Goal: Task Accomplishment & Management: Use online tool/utility

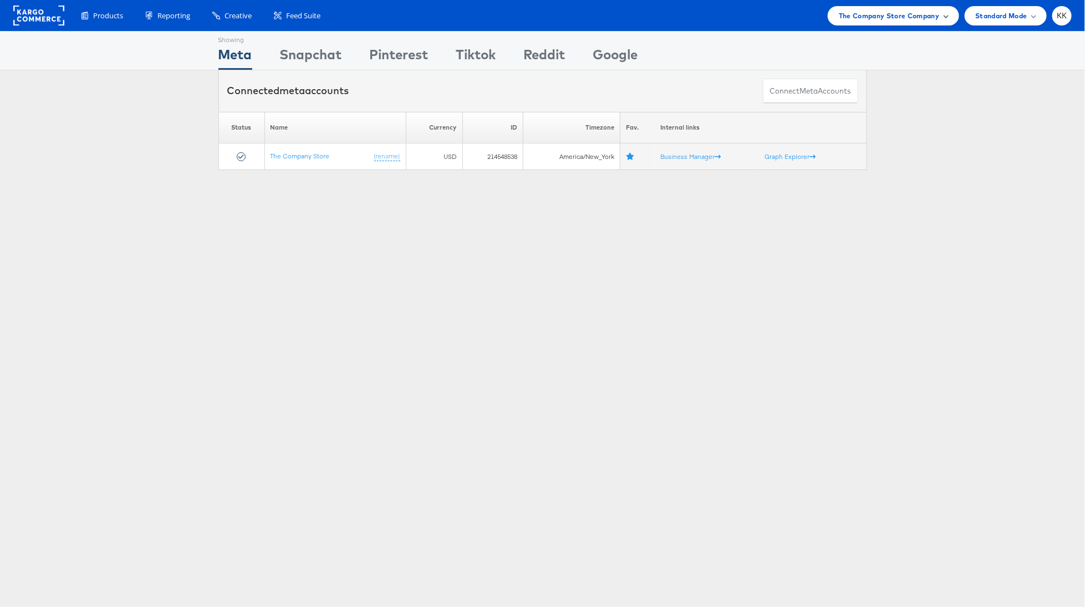
click at [861, 18] on span "The Company Store Company" at bounding box center [889, 16] width 101 height 12
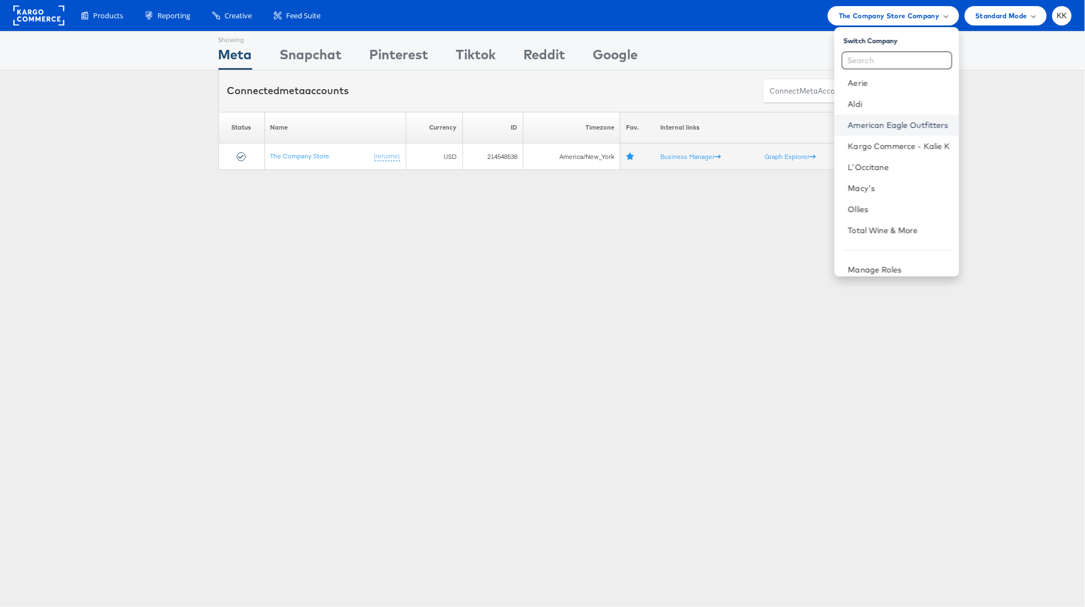
click at [884, 126] on link "American Eagle Outfitters" at bounding box center [898, 125] width 102 height 11
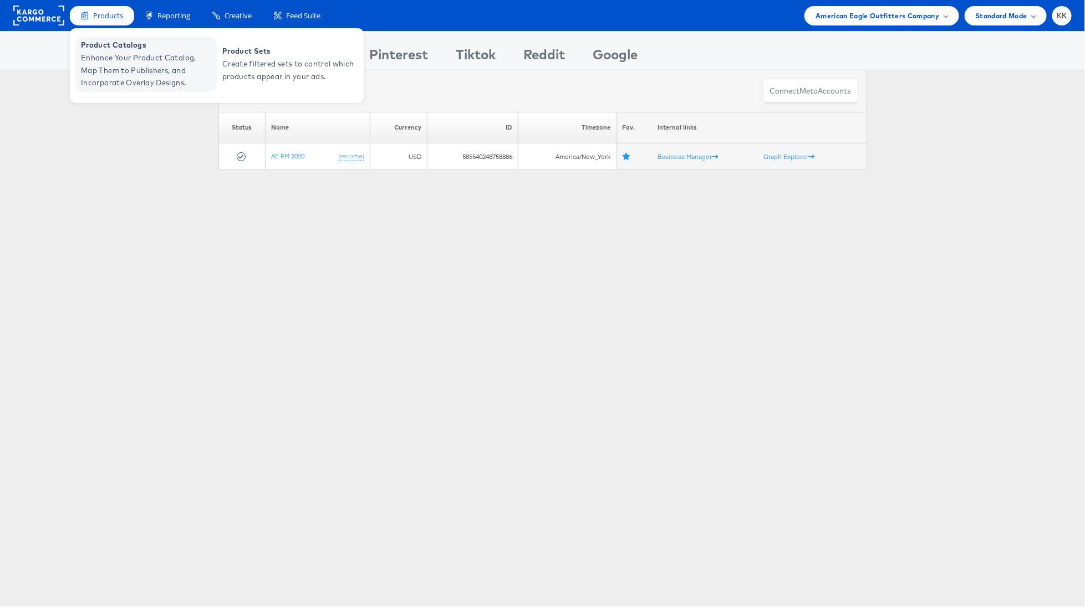
click at [108, 53] on span "Enhance Your Product Catalog, Map Them to Publishers, and Incorporate Overlay D…" at bounding box center [147, 71] width 133 height 38
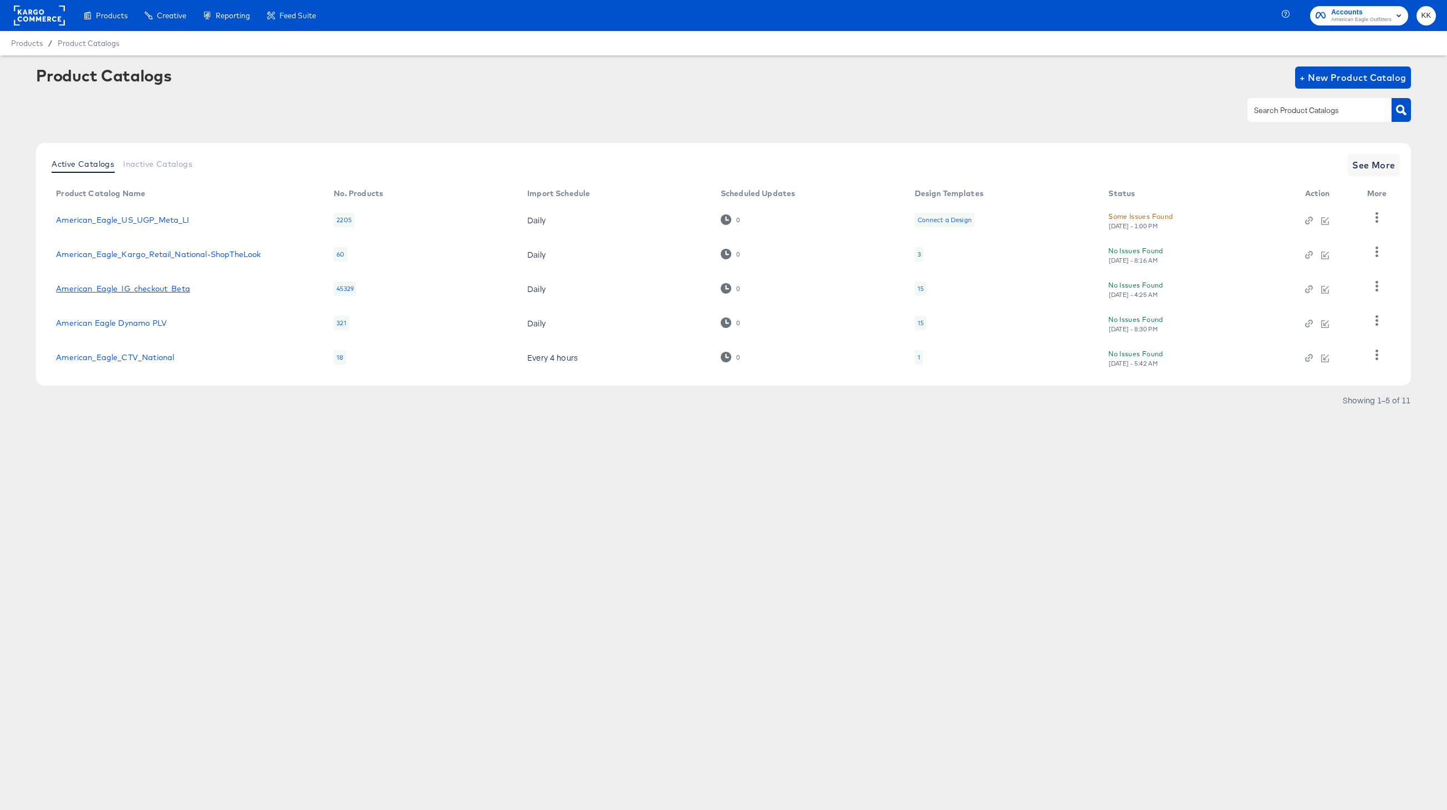
click at [132, 290] on link "American_Eagle_IG_checkout_Beta" at bounding box center [123, 288] width 134 height 9
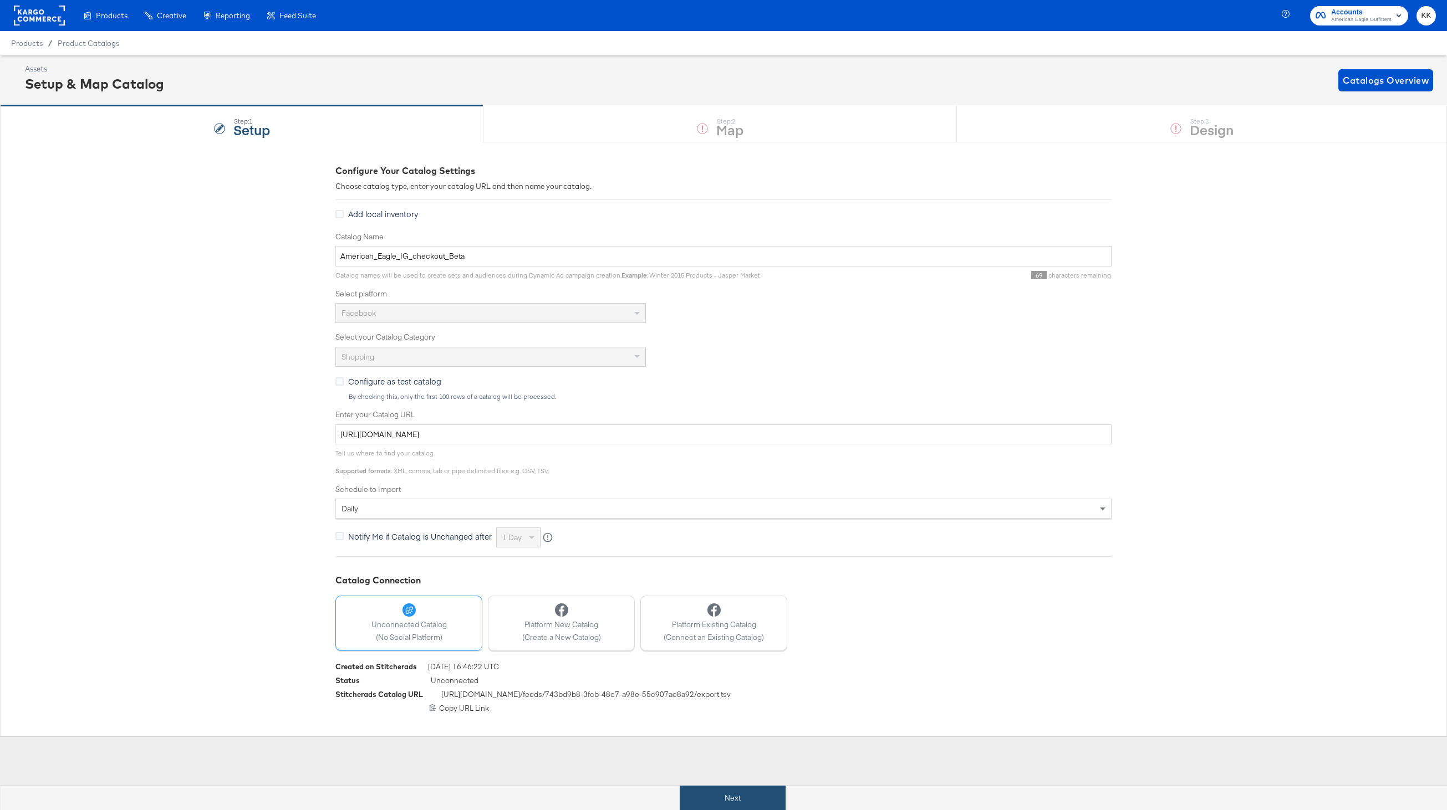
click at [696, 798] on button "Next" at bounding box center [733, 798] width 106 height 25
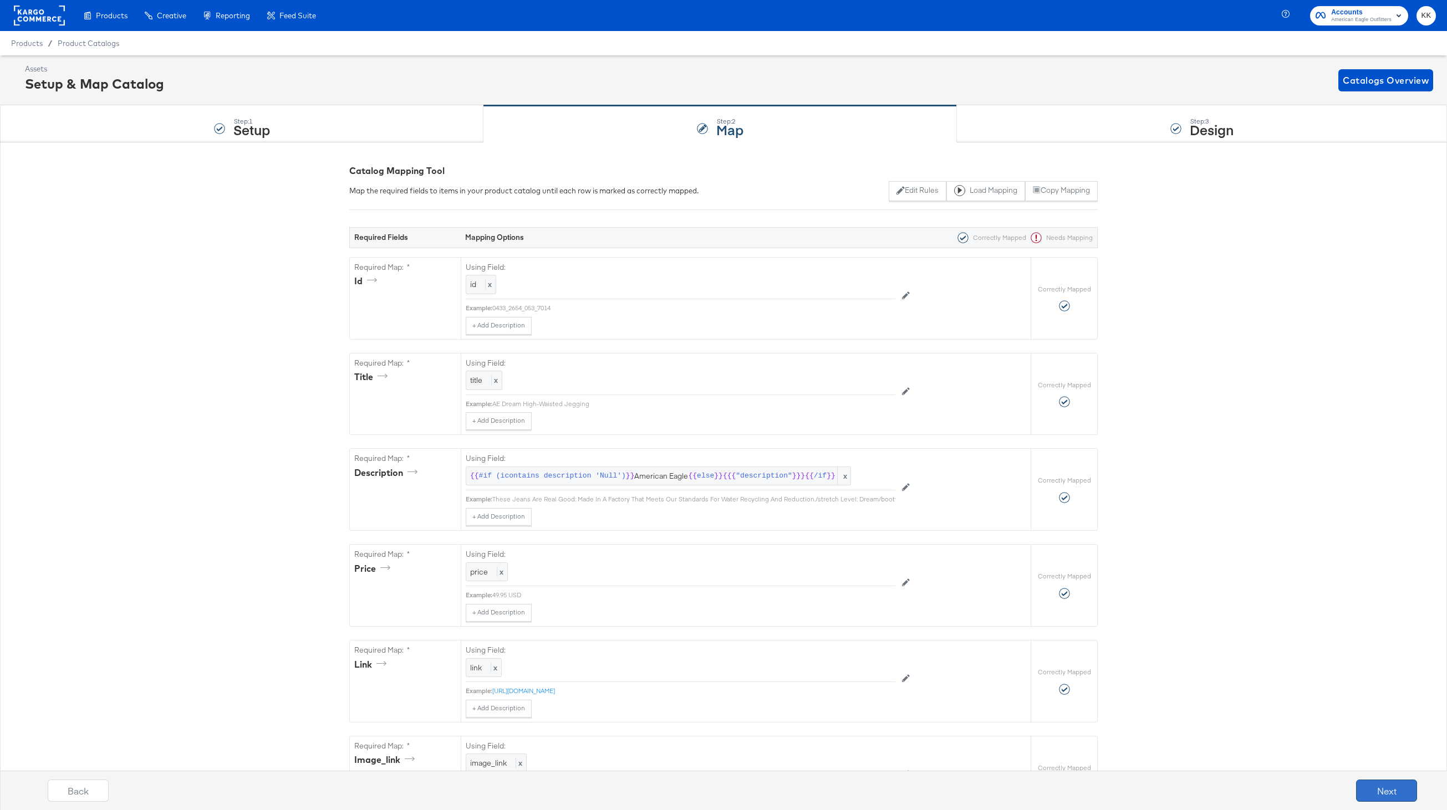
click at [1378, 780] on button "Next" at bounding box center [1386, 791] width 61 height 22
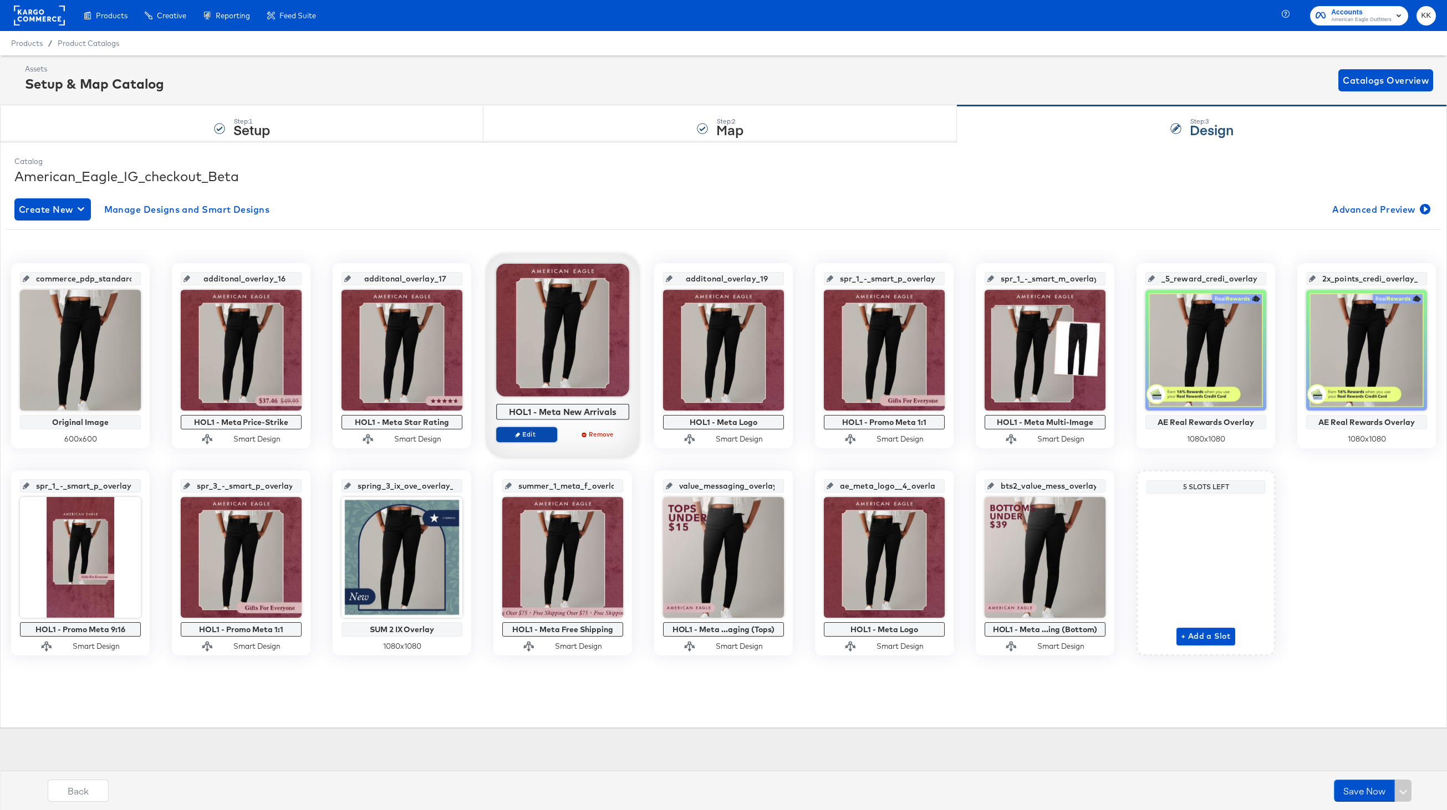
click at [522, 436] on span "Edit" at bounding box center [526, 434] width 51 height 8
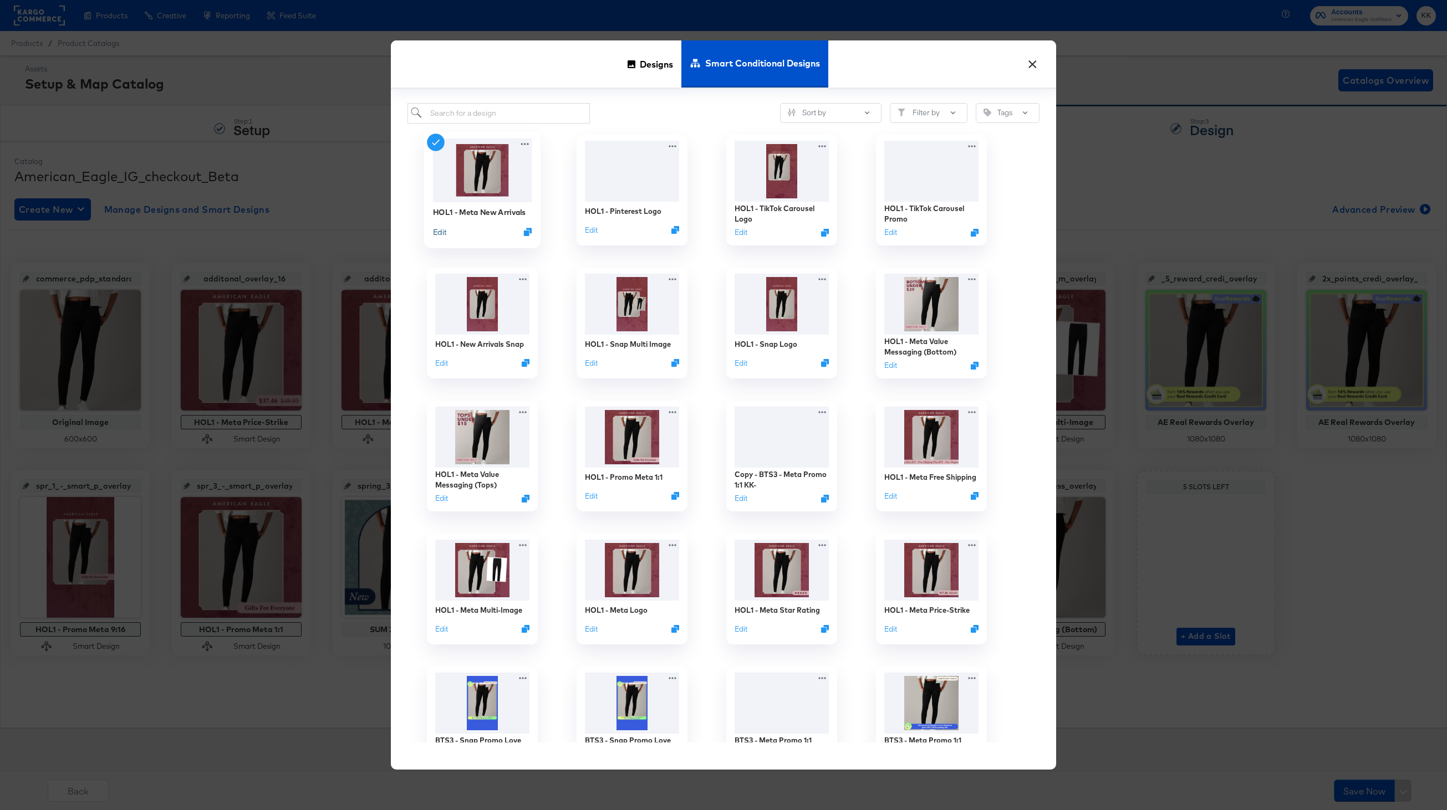
click at [444, 236] on button "Edit" at bounding box center [439, 232] width 13 height 11
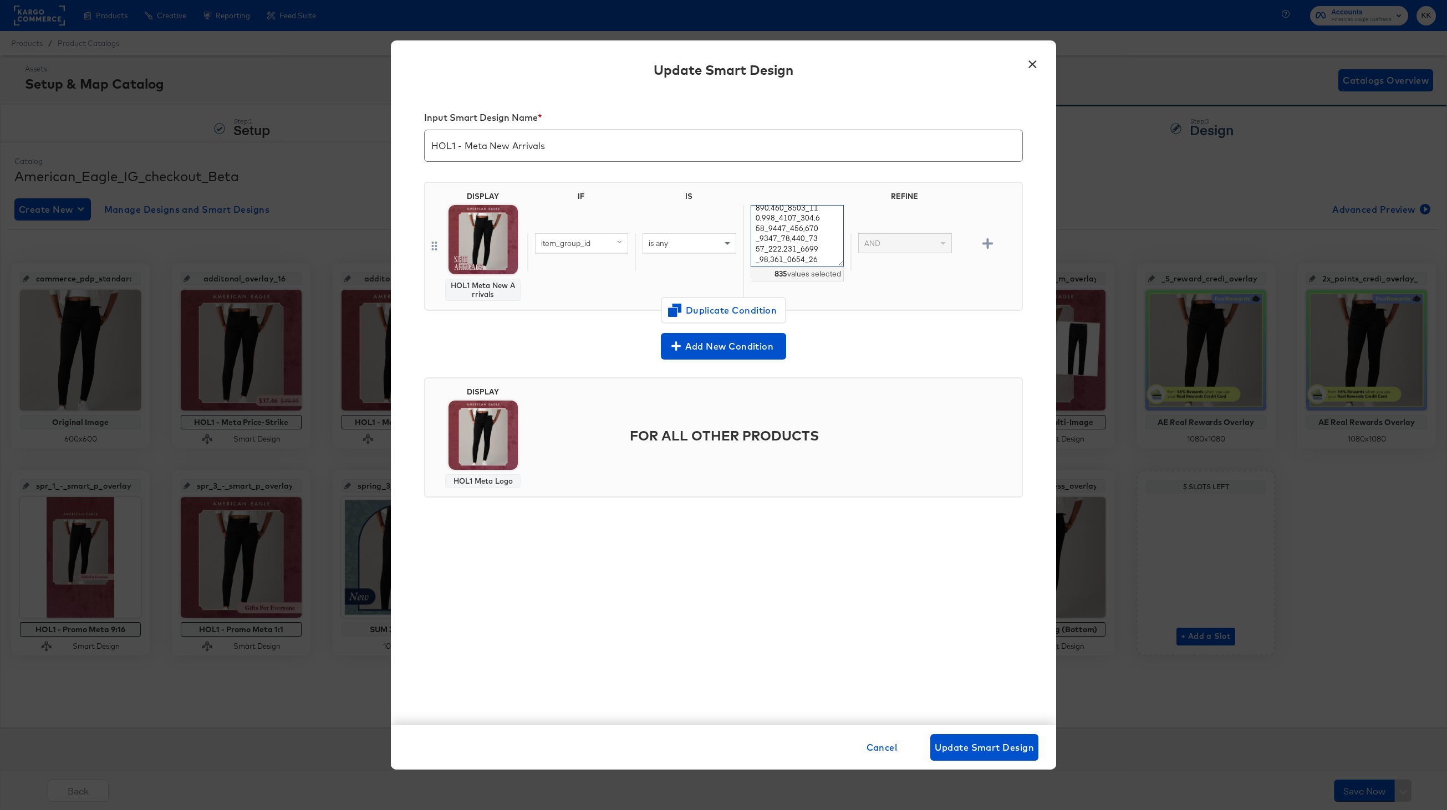
scroll to position [6935, 0]
drag, startPoint x: 754, startPoint y: 215, endPoint x: 824, endPoint y: 358, distance: 158.9
click at [824, 358] on div "Input Smart Design Name * HOL1 - Meta New Arrivals DISPLAY HOL1 Meta New Arriva…" at bounding box center [723, 409] width 665 height 634
paste textarea "2101_1810_1, 118_7388_68, 1115_7406_928, 1114_7363_55, 1114_7396_252, 1114_7397…"
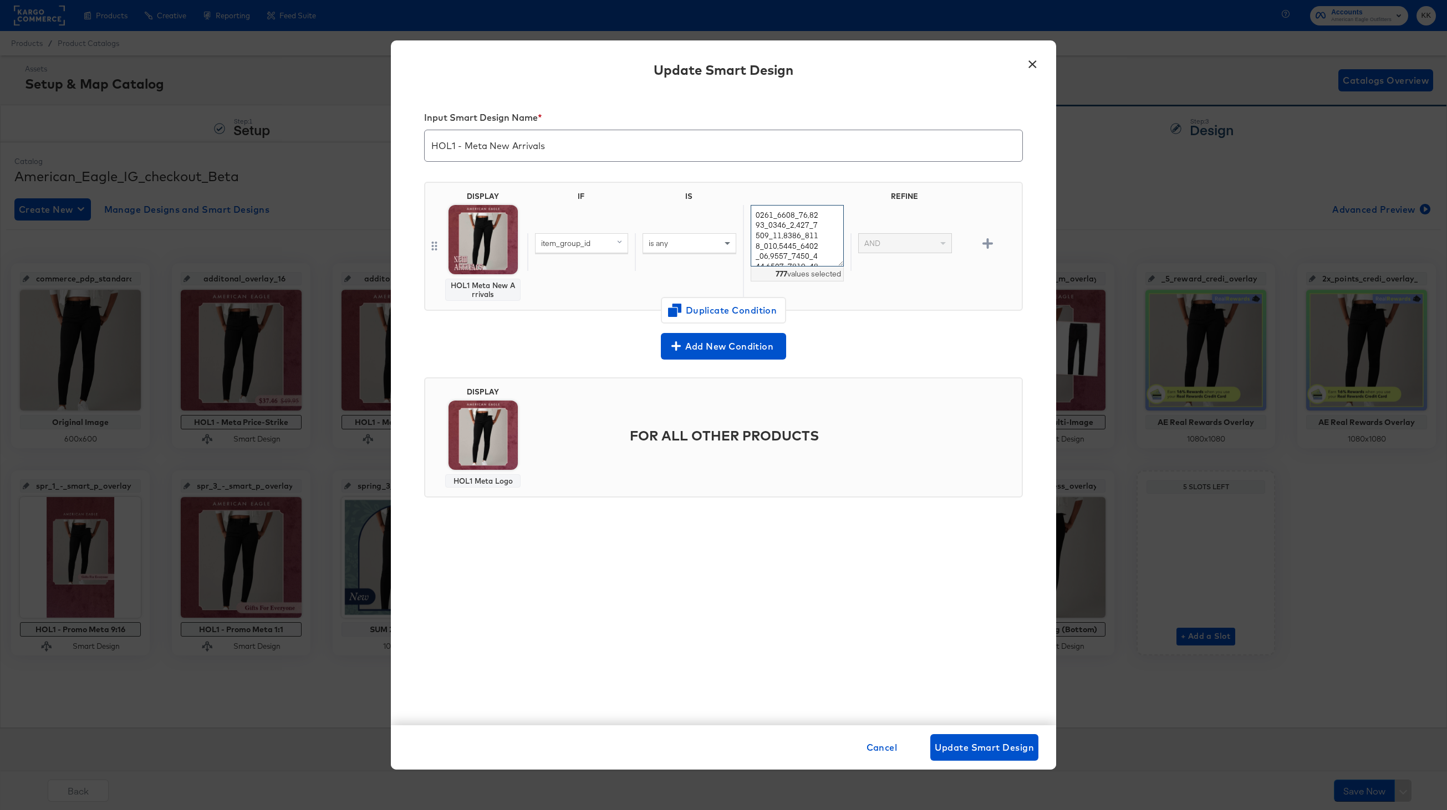
type textarea "2101_1779_20,2101_1810_1,118_7388_68,1115_7406_928,1114_7363_55,1114_7396_252,1…"
click at [605, 534] on div "Input Smart Design Name * HOL1 - Meta New Arrivals DISPLAY HOL1 Meta New Arriva…" at bounding box center [723, 409] width 665 height 634
click at [955, 753] on span "Update Smart Design" at bounding box center [984, 748] width 99 height 16
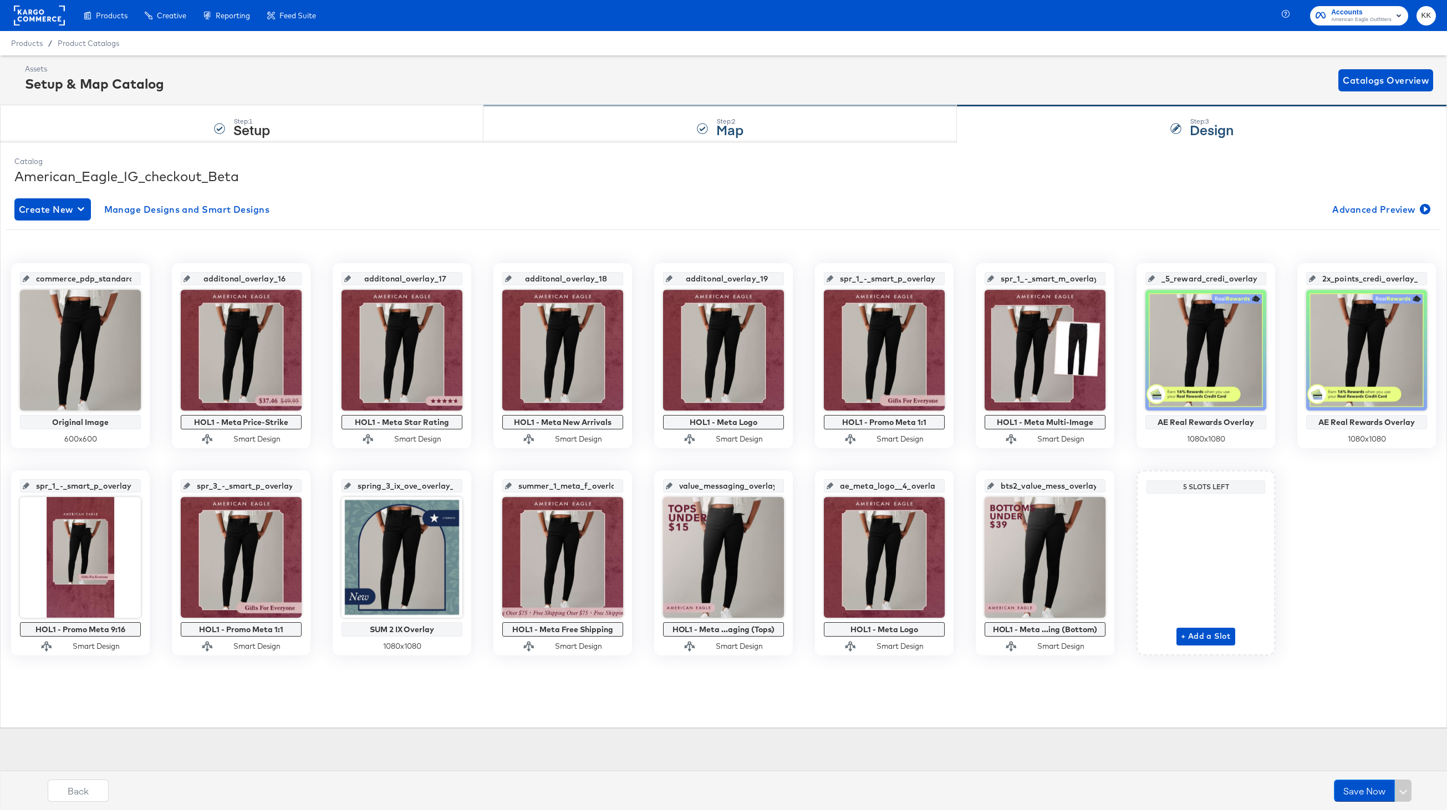
click at [642, 131] on div "Step: 2 Map" at bounding box center [719, 124] width 473 height 37
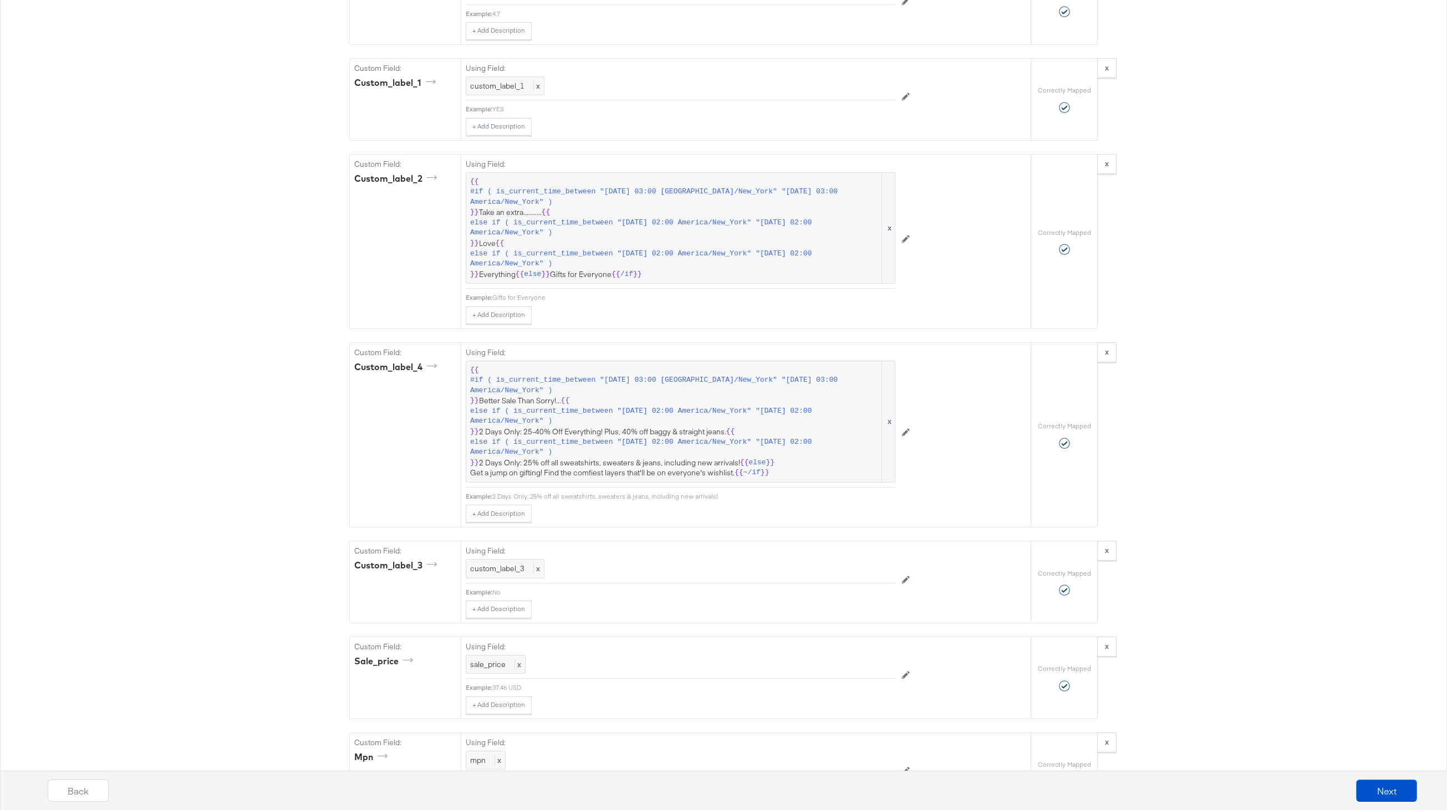
scroll to position [1330, 0]
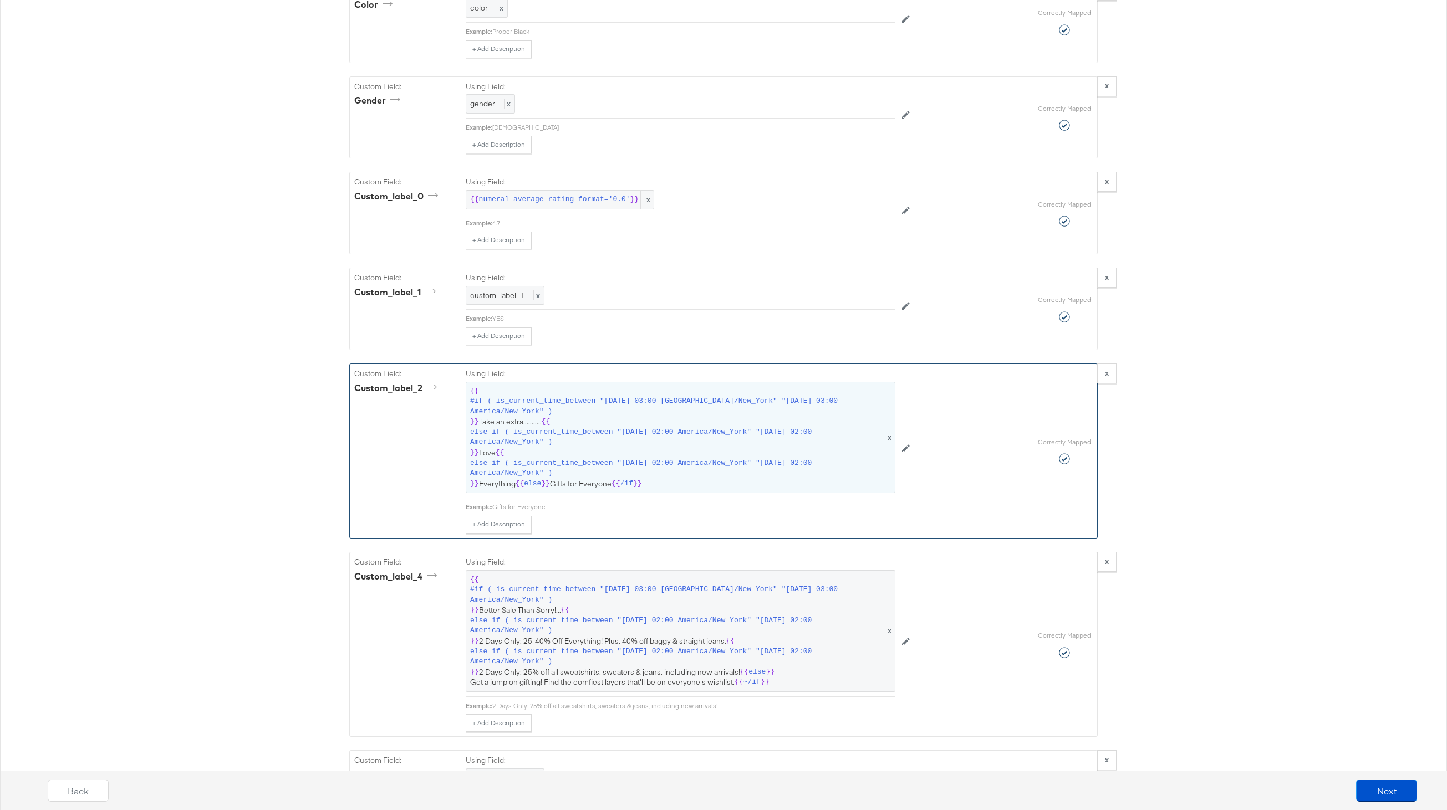
click at [642, 467] on span "else if ( is_current_time_between "[DATE] 02:00 America/New_York" "[DATE] 02:00…" at bounding box center [675, 468] width 410 height 21
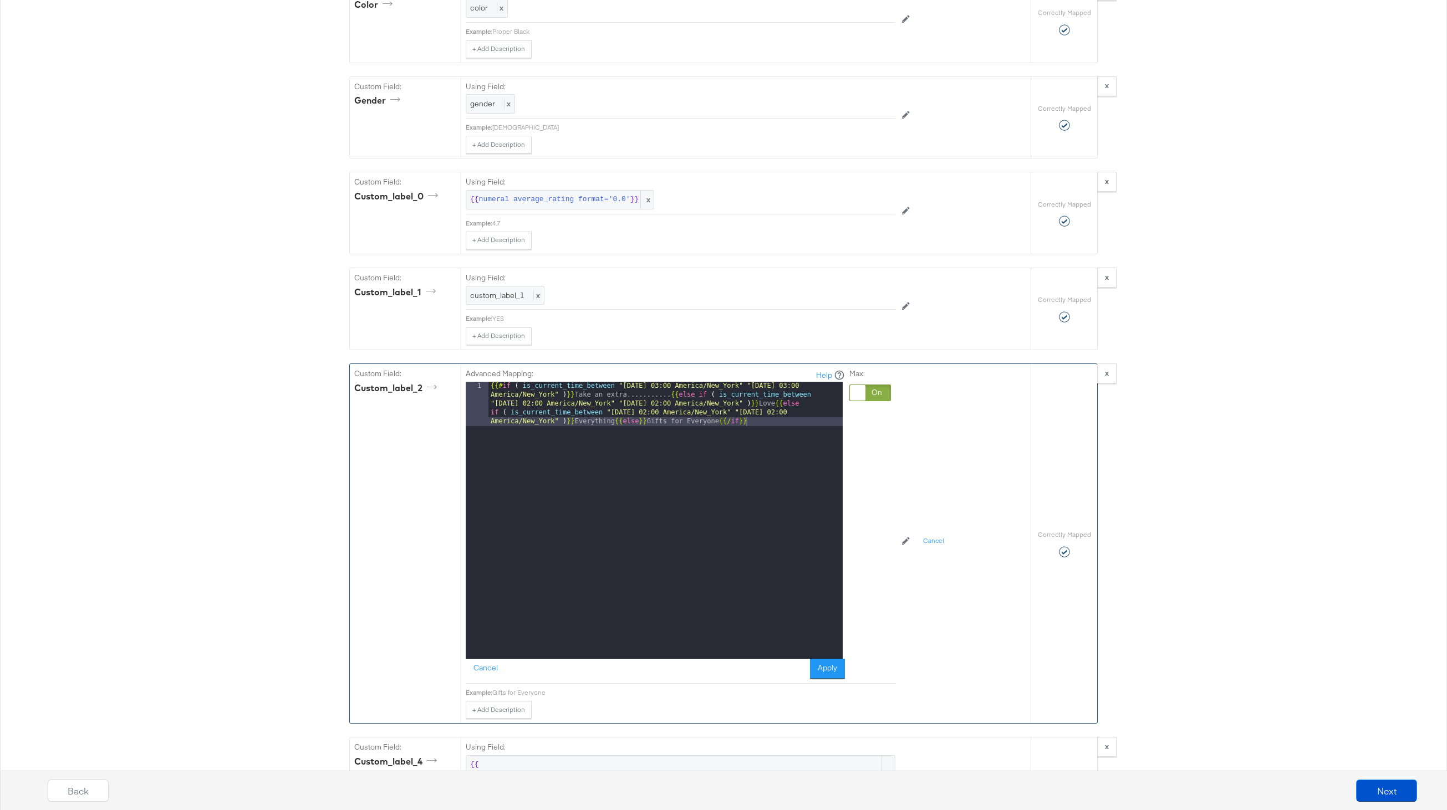
click at [651, 394] on div "{{# if ( is_current_time_between "[DATE] 03:00 [GEOGRAPHIC_DATA]/New_York" "[DA…" at bounding box center [665, 565] width 354 height 366
click at [831, 663] on button "Apply" at bounding box center [827, 669] width 35 height 20
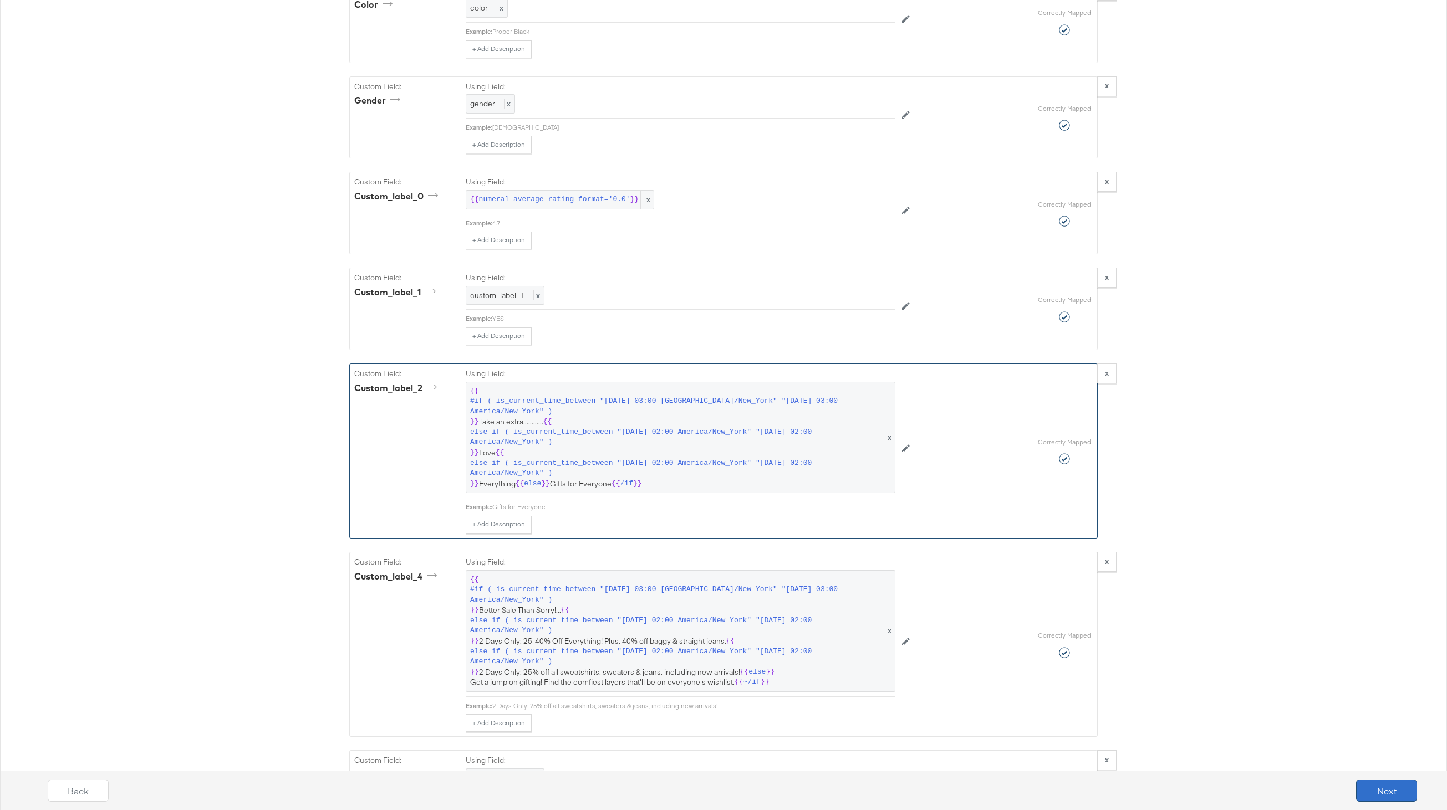
click at [1374, 785] on button "Next" at bounding box center [1386, 791] width 61 height 22
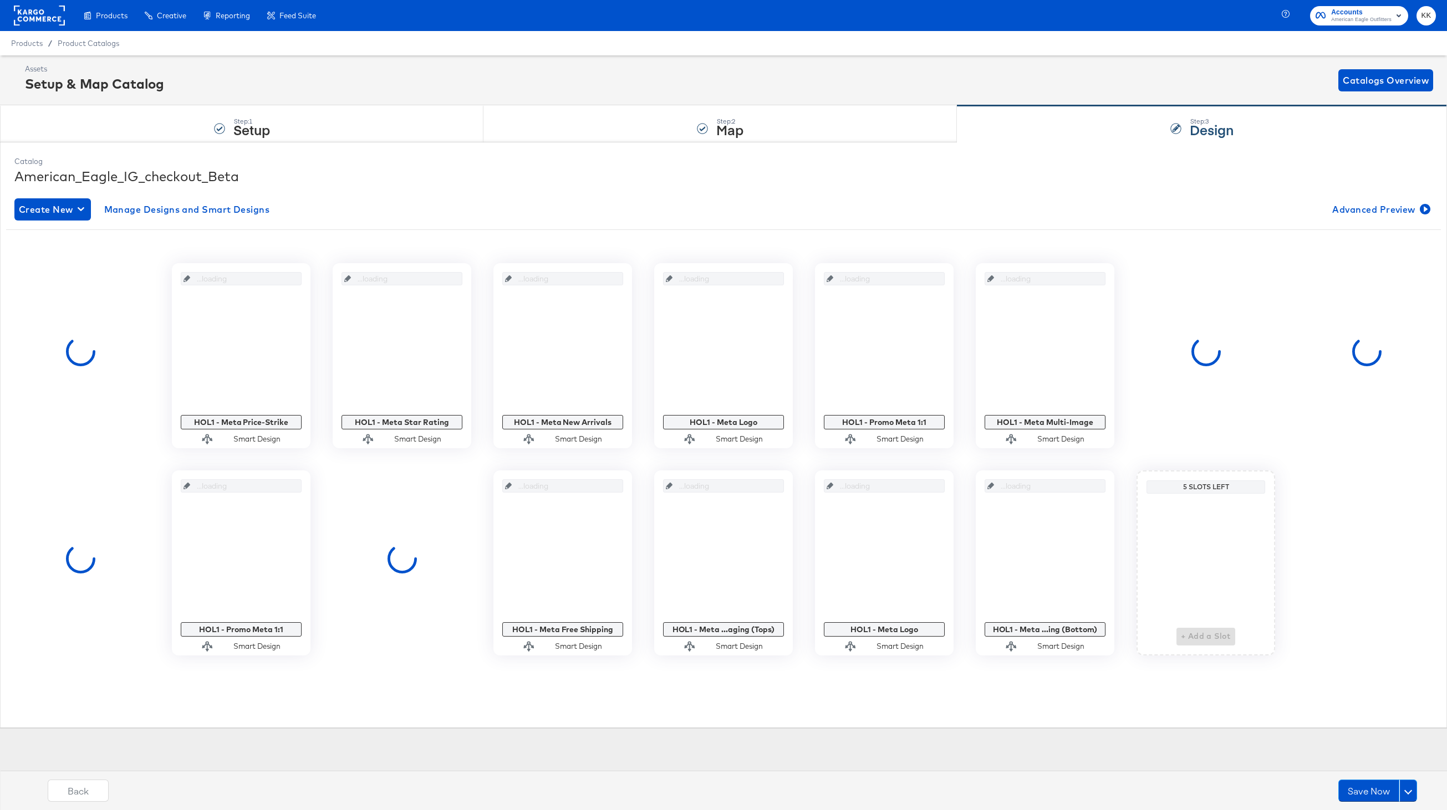
scroll to position [0, 0]
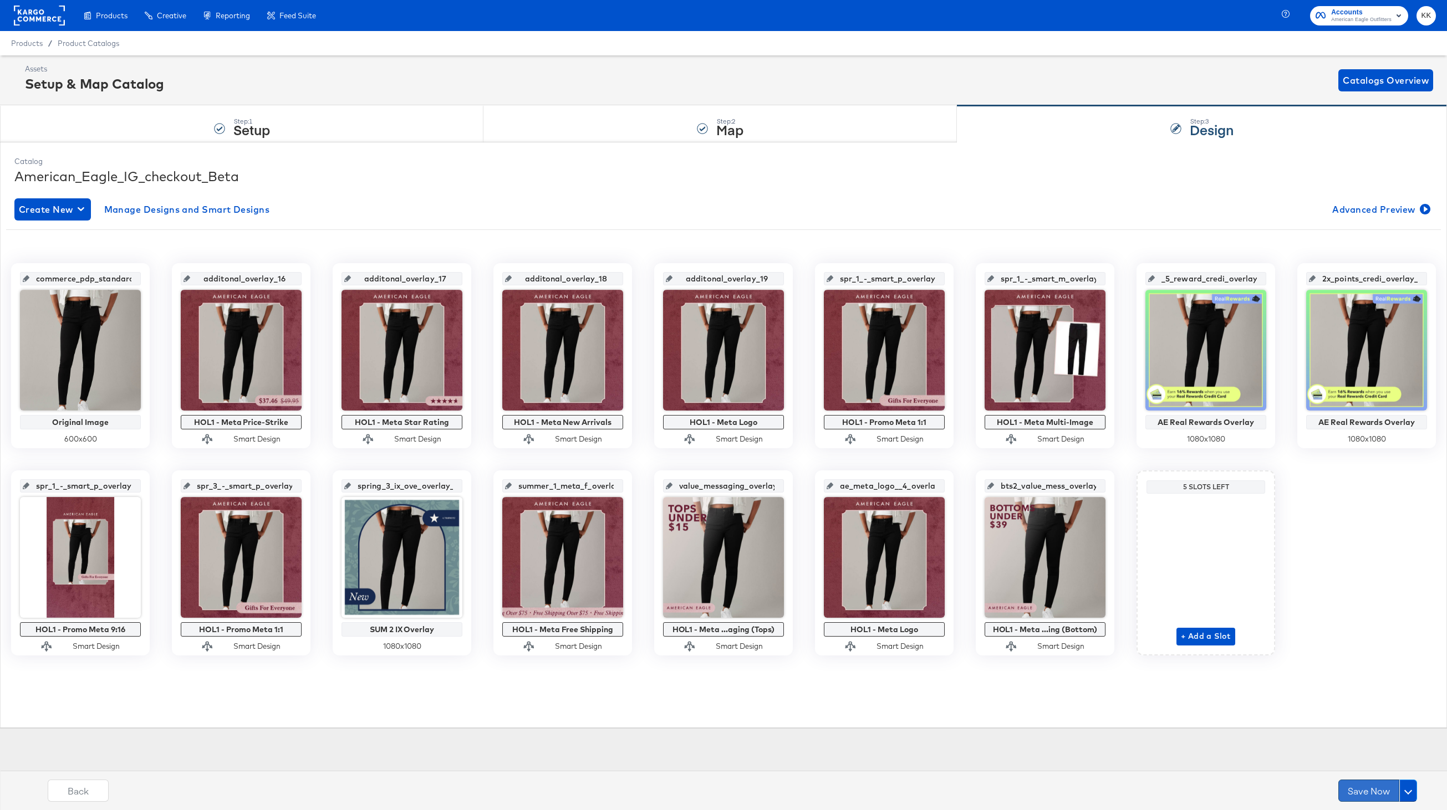
click at [1388, 789] on button "Save Now" at bounding box center [1368, 791] width 61 height 22
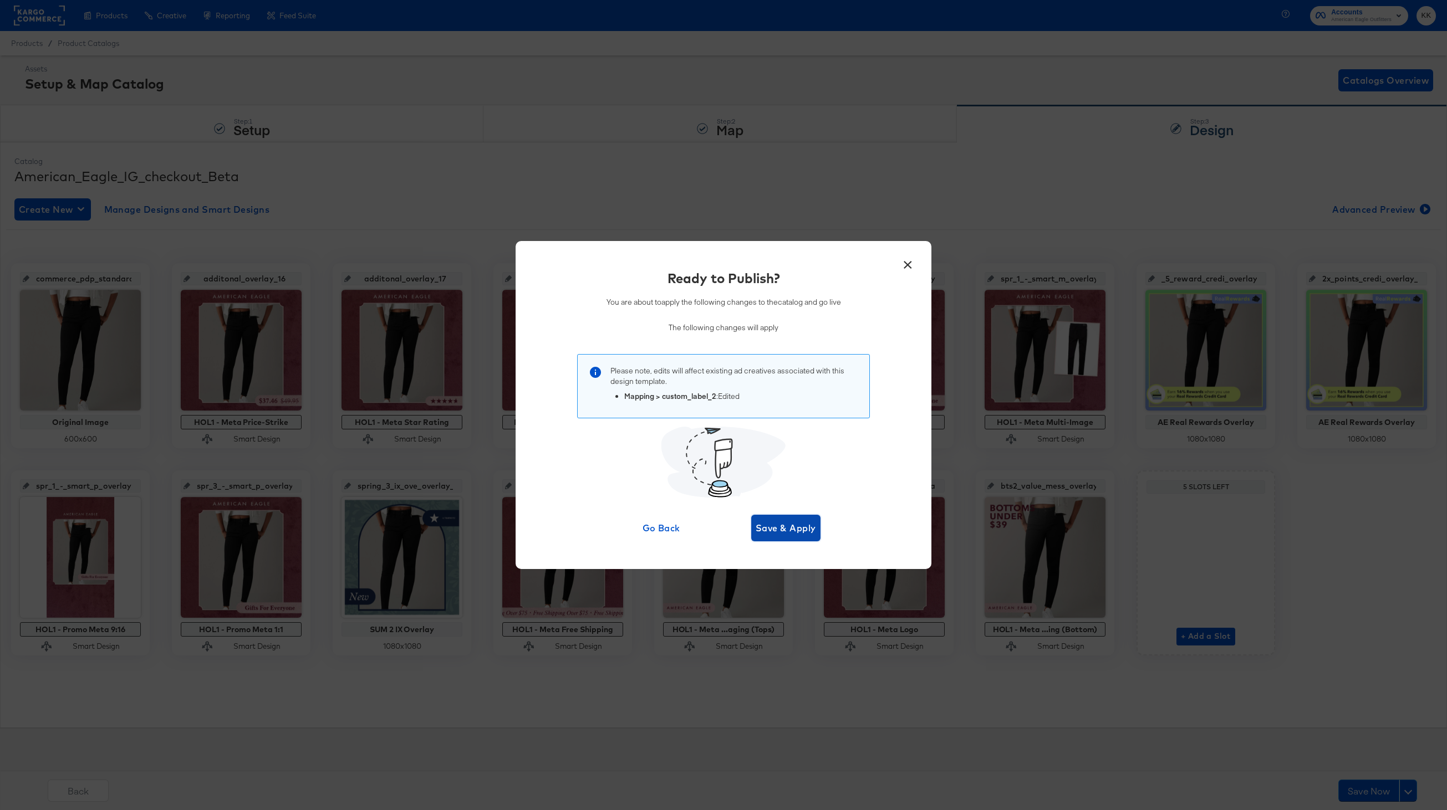
click at [806, 529] on span "Save & Apply" at bounding box center [785, 528] width 60 height 16
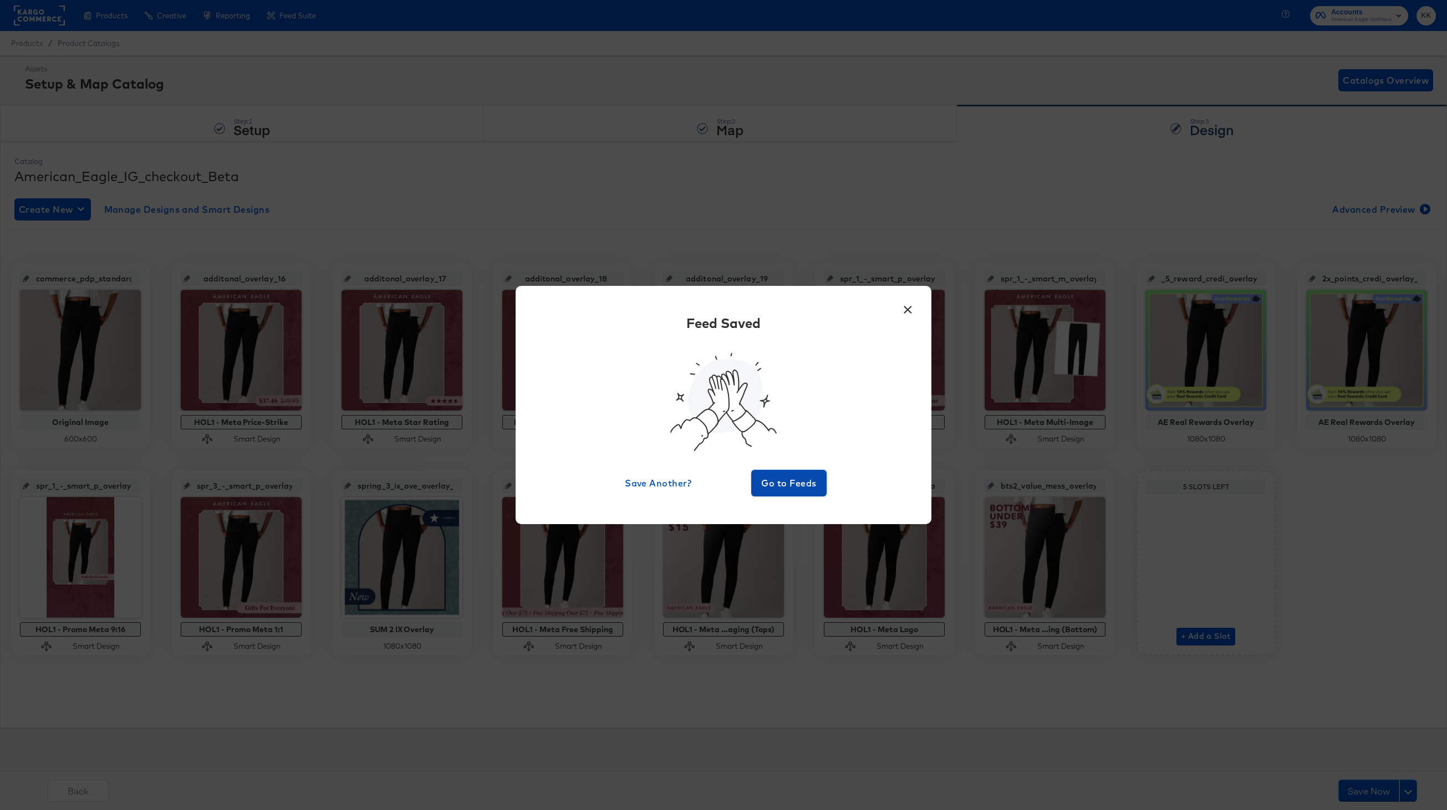
click at [790, 484] on span "Go to Feeds" at bounding box center [788, 484] width 67 height 16
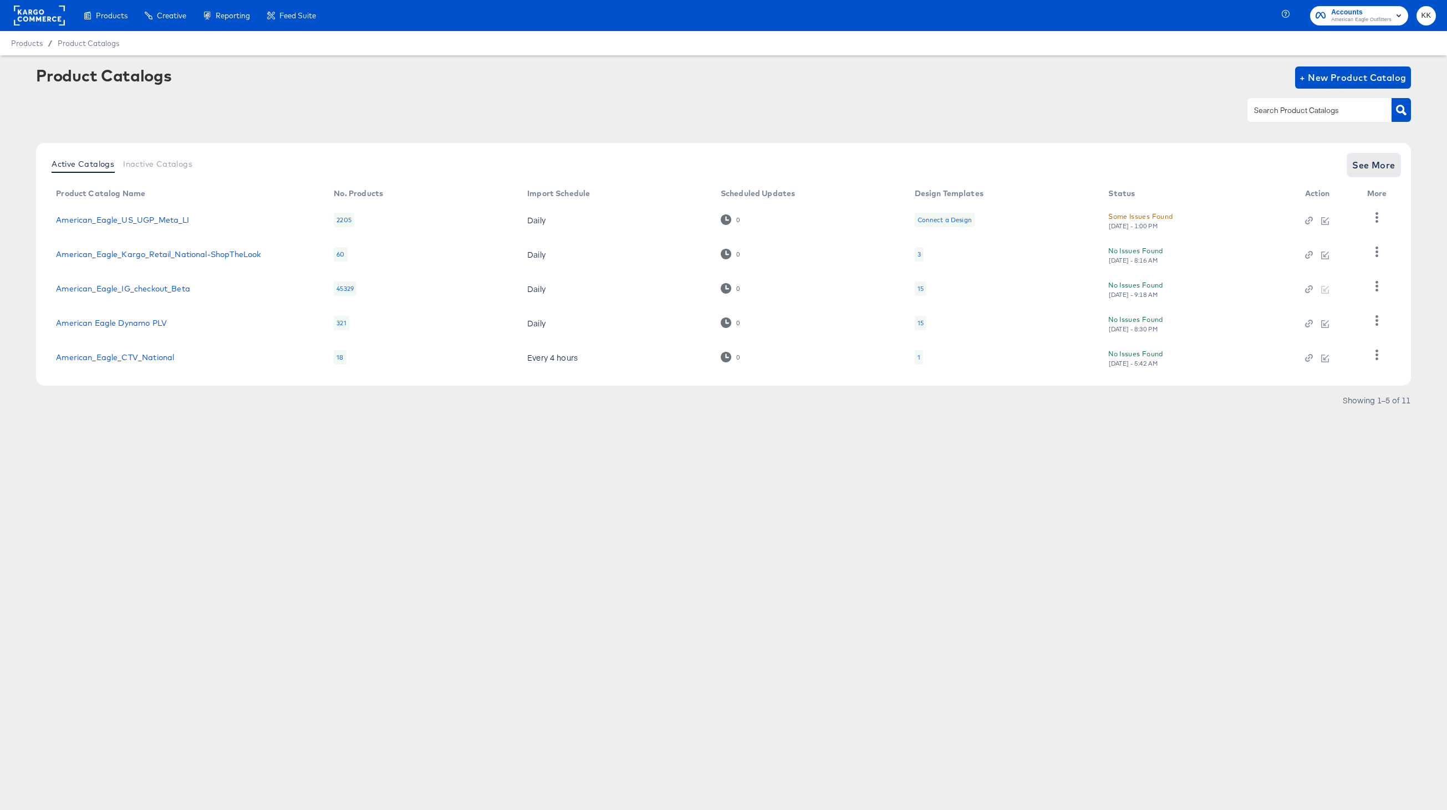
click at [1381, 156] on button "See More" at bounding box center [1373, 165] width 52 height 22
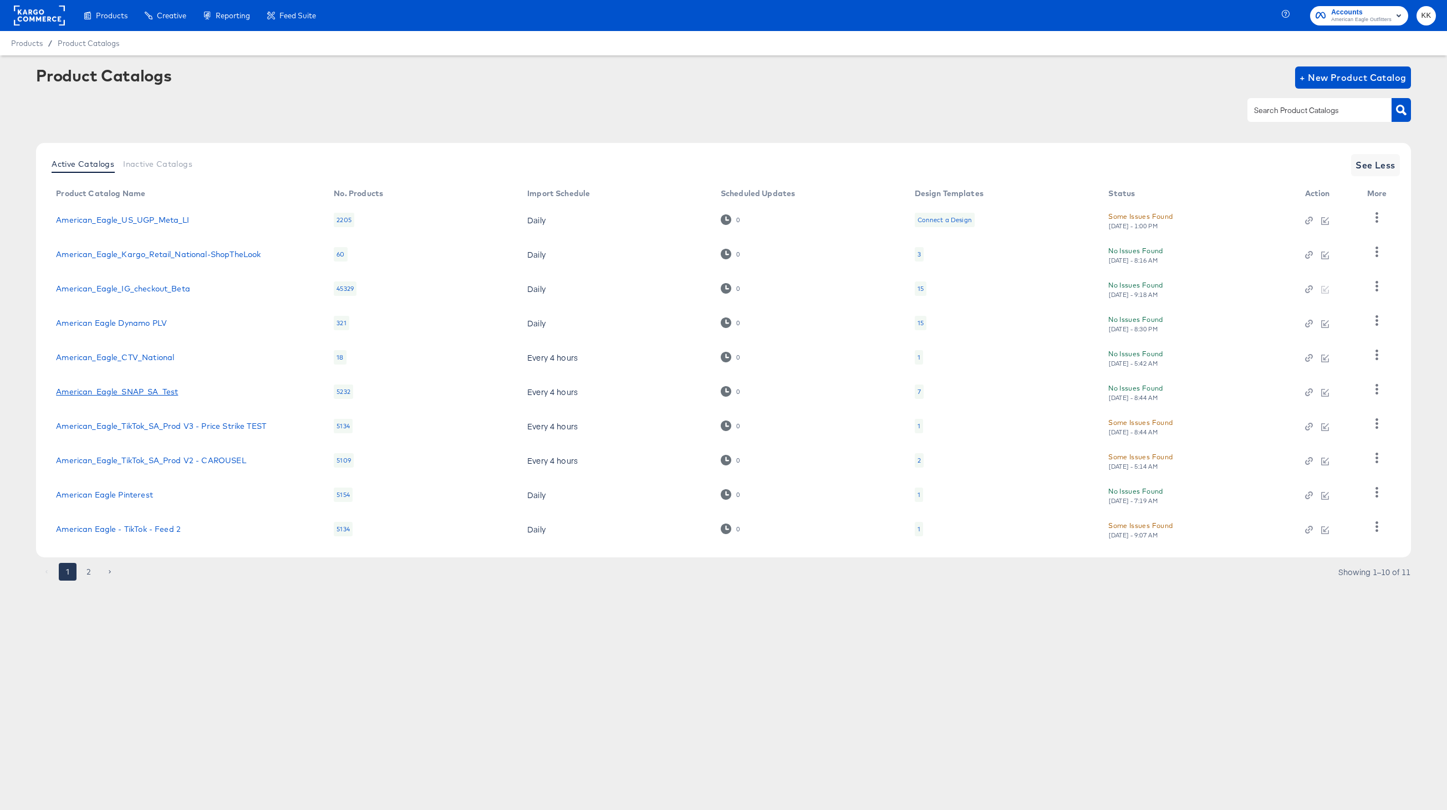
click at [141, 392] on link "American_Eagle_SNAP_SA_Test" at bounding box center [117, 391] width 122 height 9
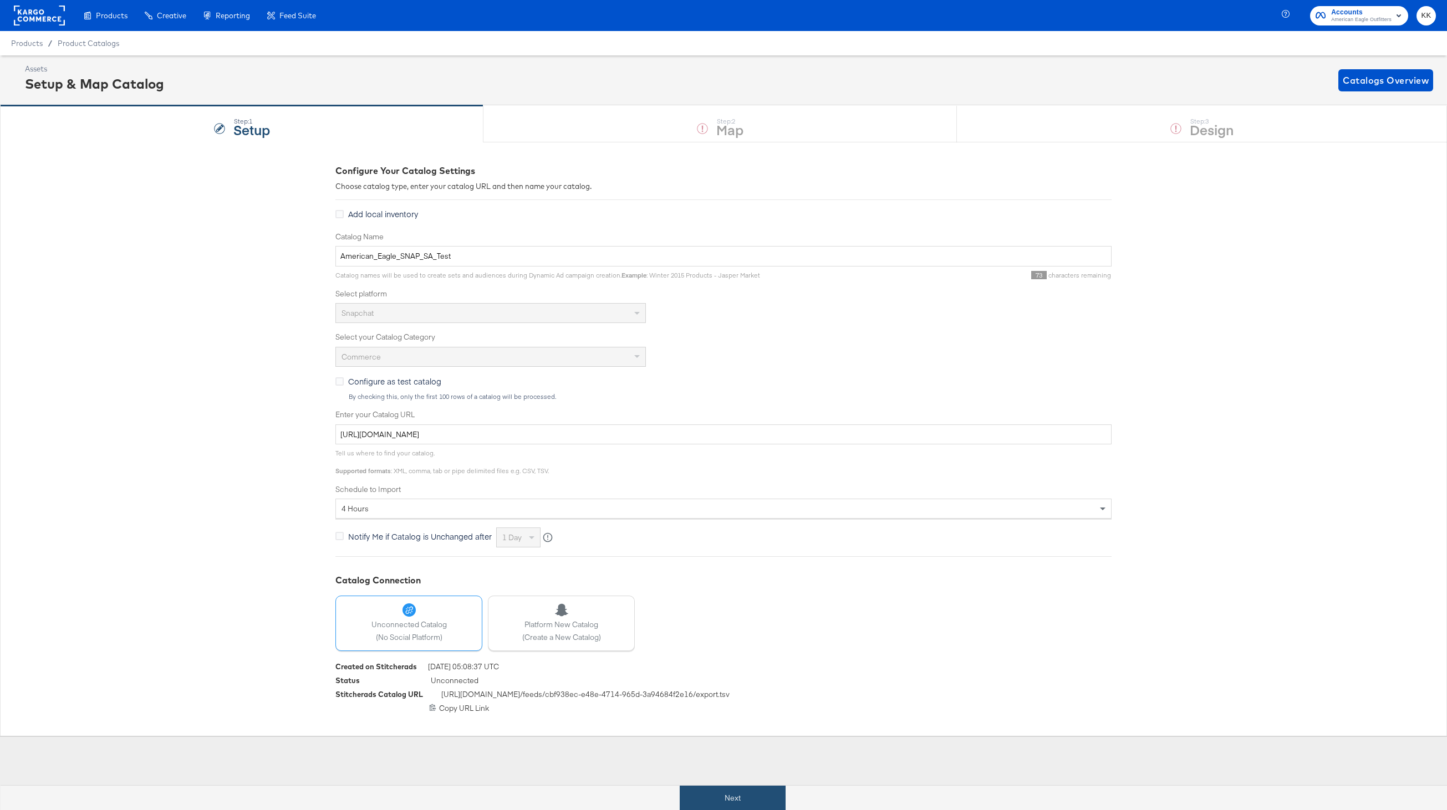
click at [729, 806] on button "Next" at bounding box center [733, 798] width 106 height 25
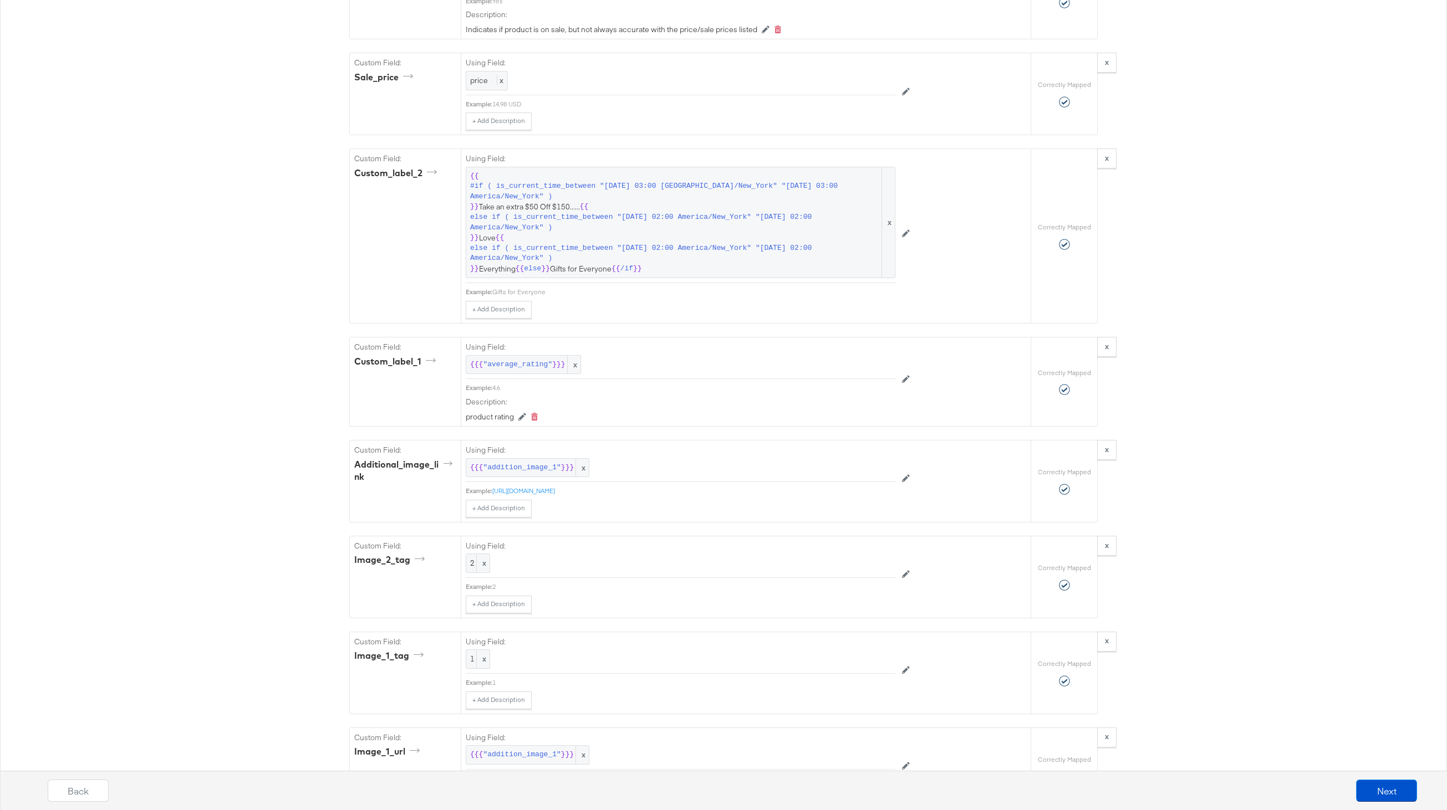
scroll to position [1529, 0]
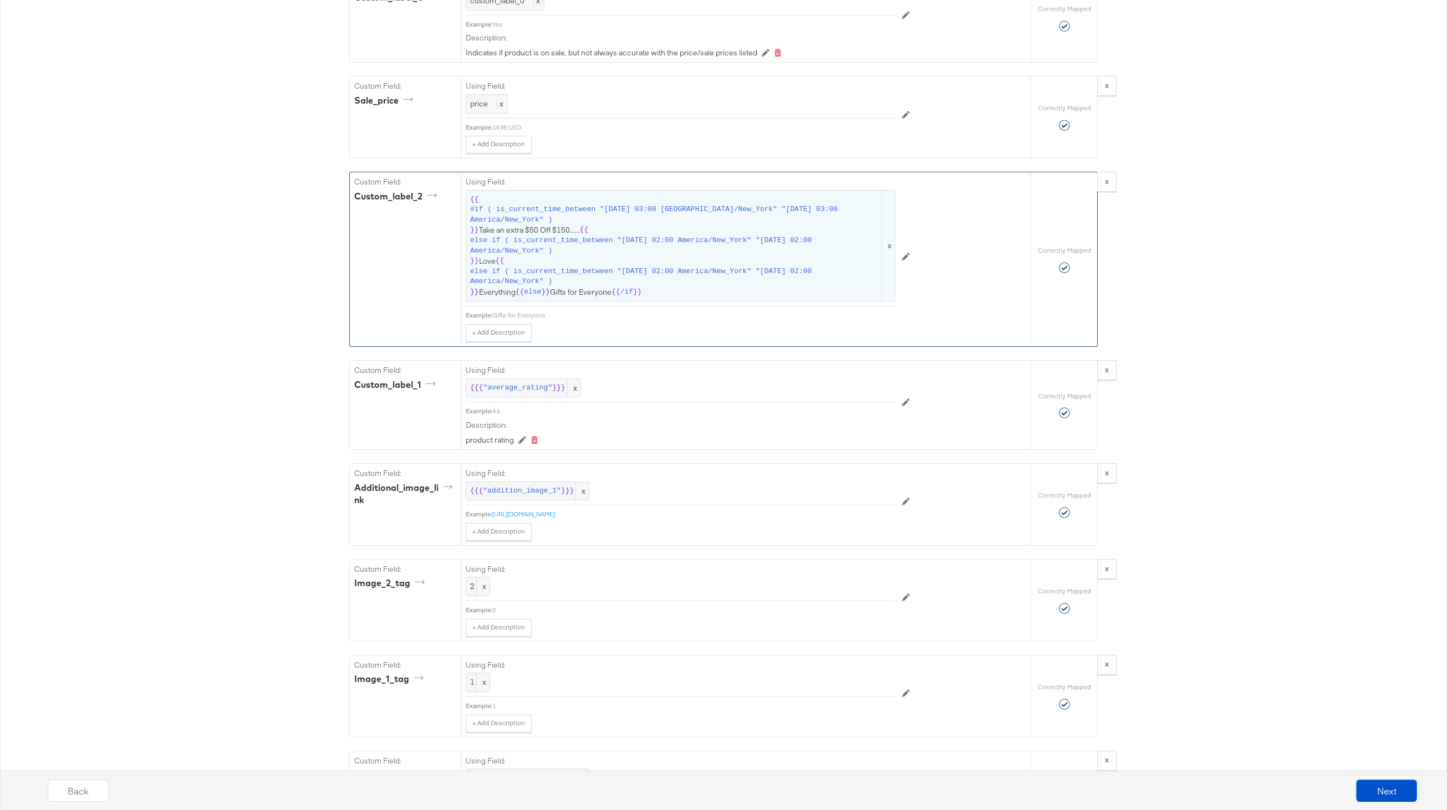
click at [661, 254] on span "else if ( is_current_time_between "[DATE] 02:00 America/New_York" "[DATE] 02:00…" at bounding box center [675, 246] width 410 height 21
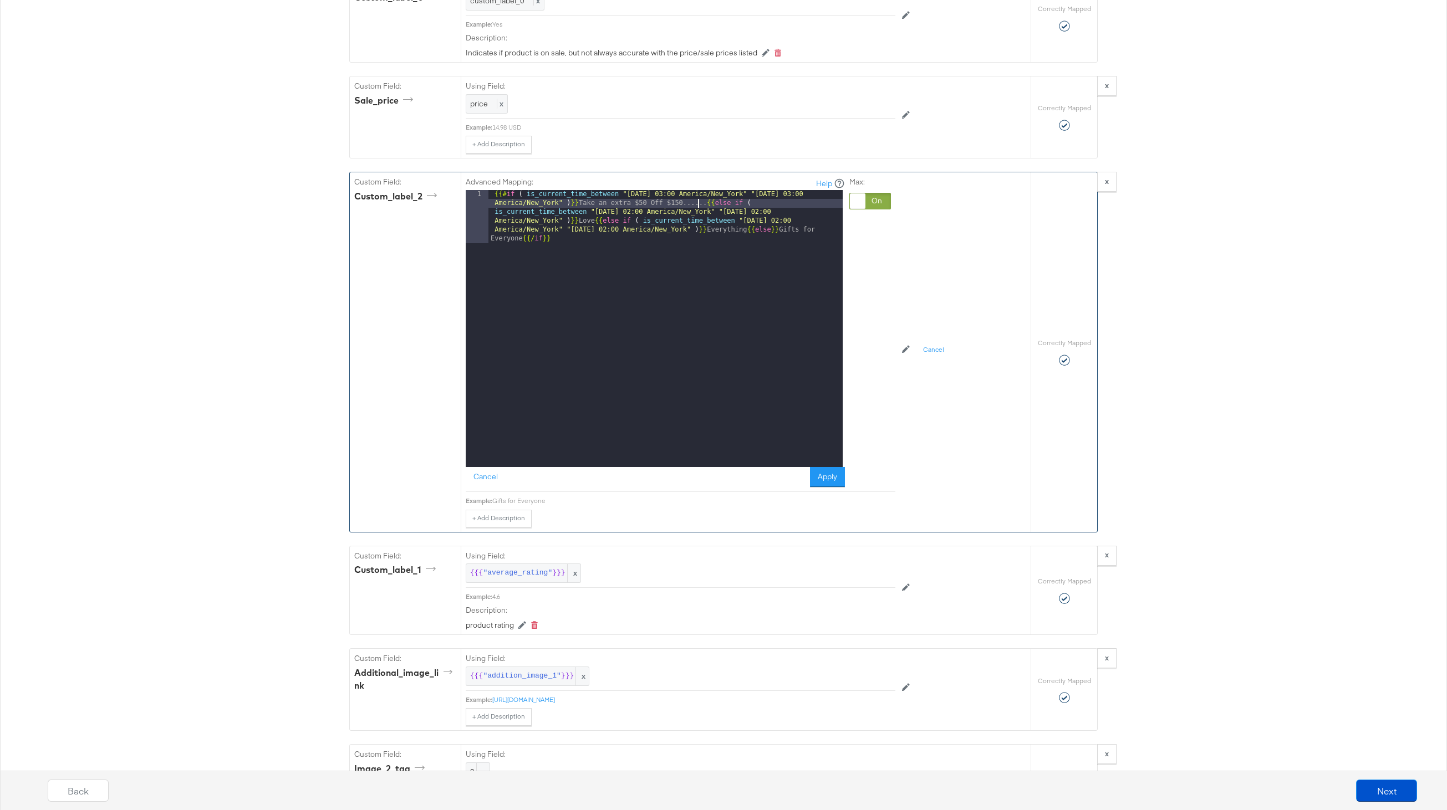
click at [697, 200] on div "{{# if ( is_current_time_between "[DATE] 03:00 [GEOGRAPHIC_DATA]/New_York" "[DA…" at bounding box center [665, 382] width 354 height 384
click at [825, 481] on button "Apply" at bounding box center [827, 477] width 35 height 20
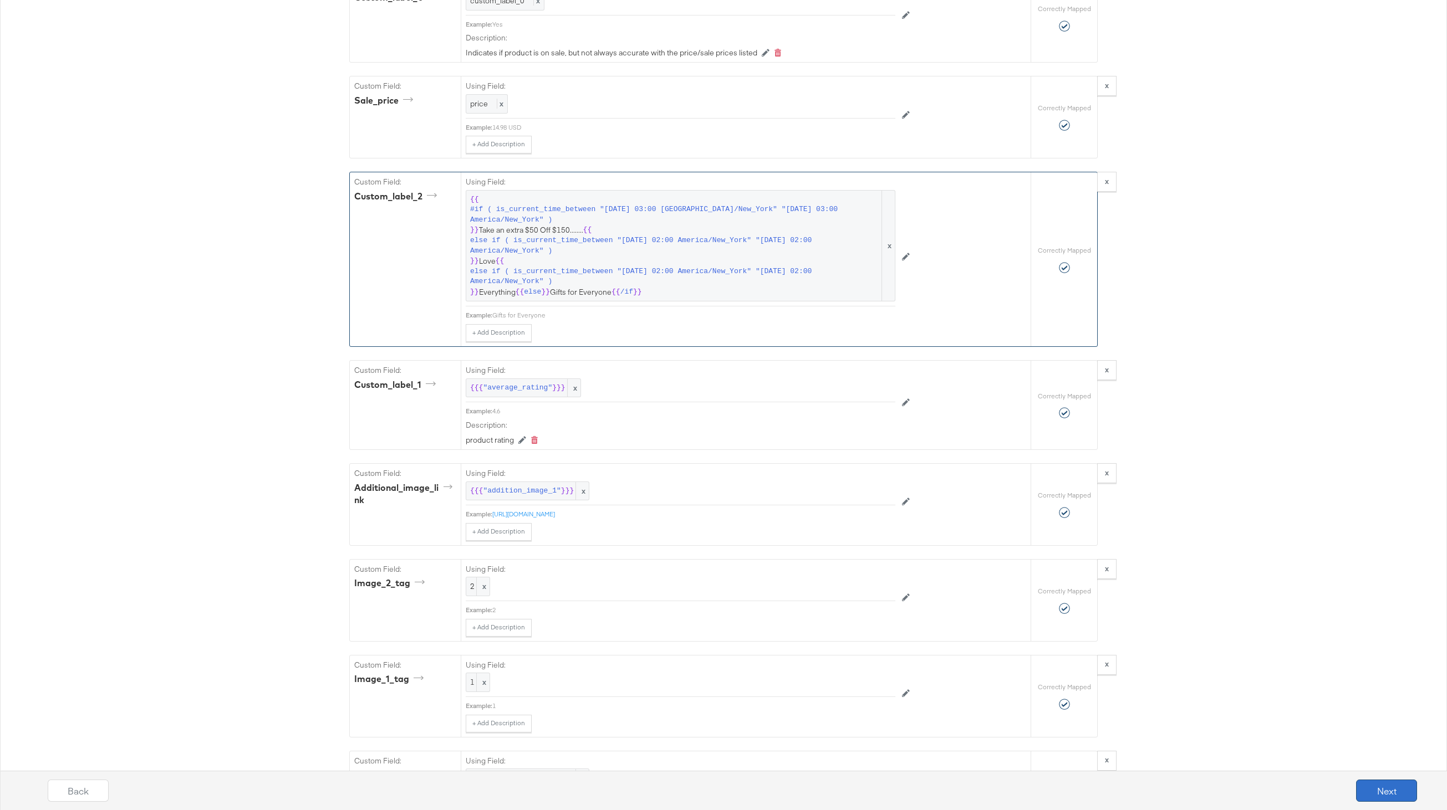
click at [1380, 780] on button "Next" at bounding box center [1386, 791] width 61 height 22
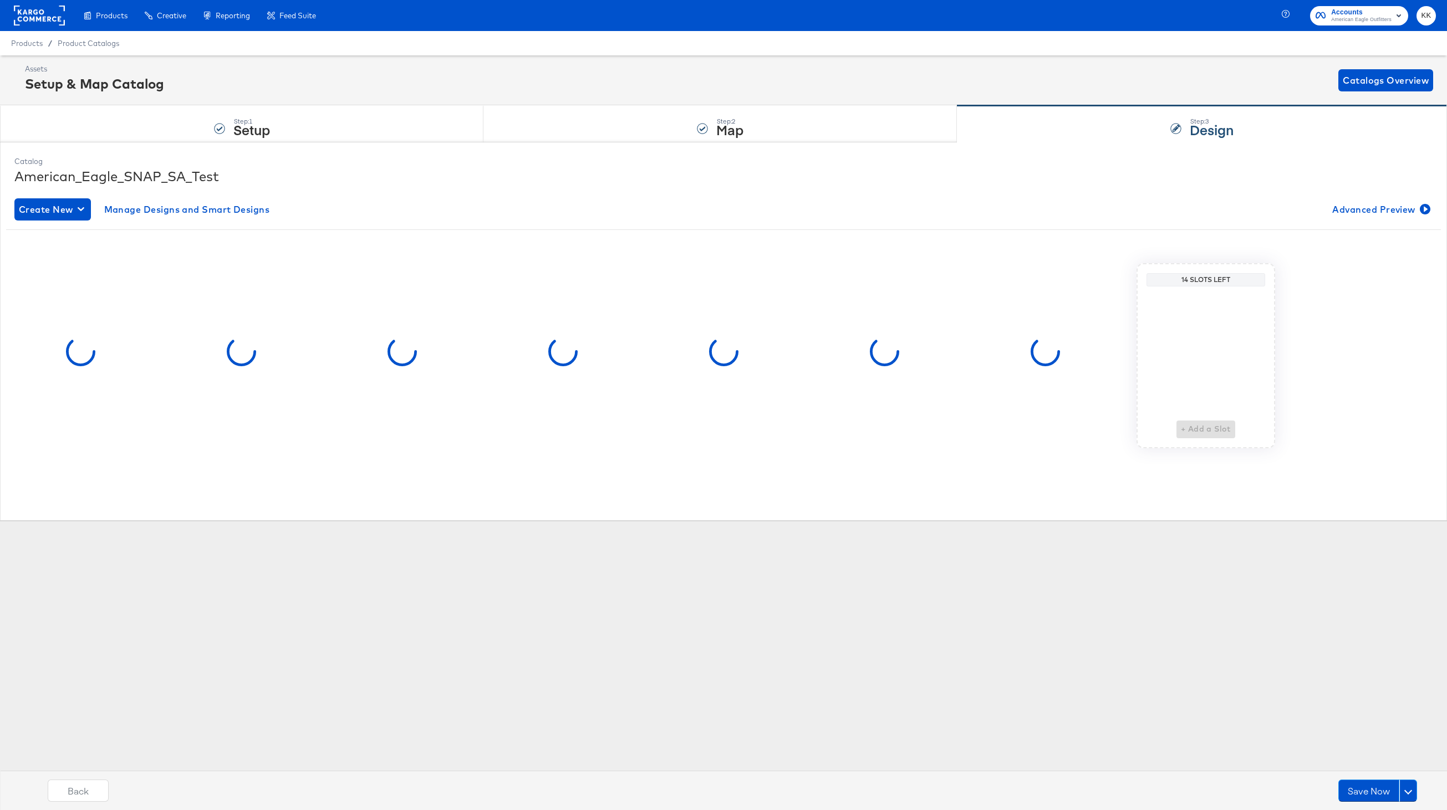
scroll to position [0, 0]
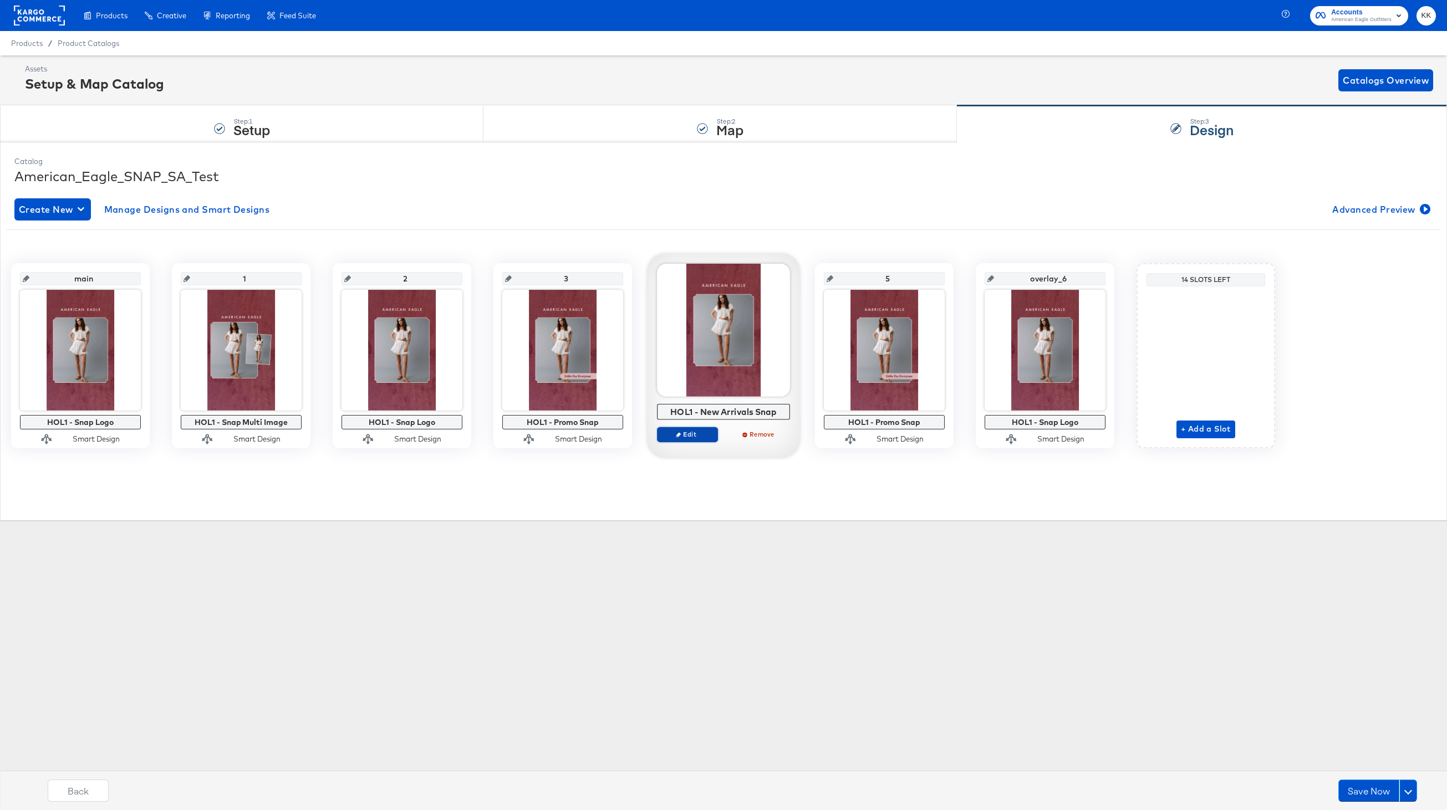
click at [699, 439] on button "Edit" at bounding box center [687, 435] width 61 height 16
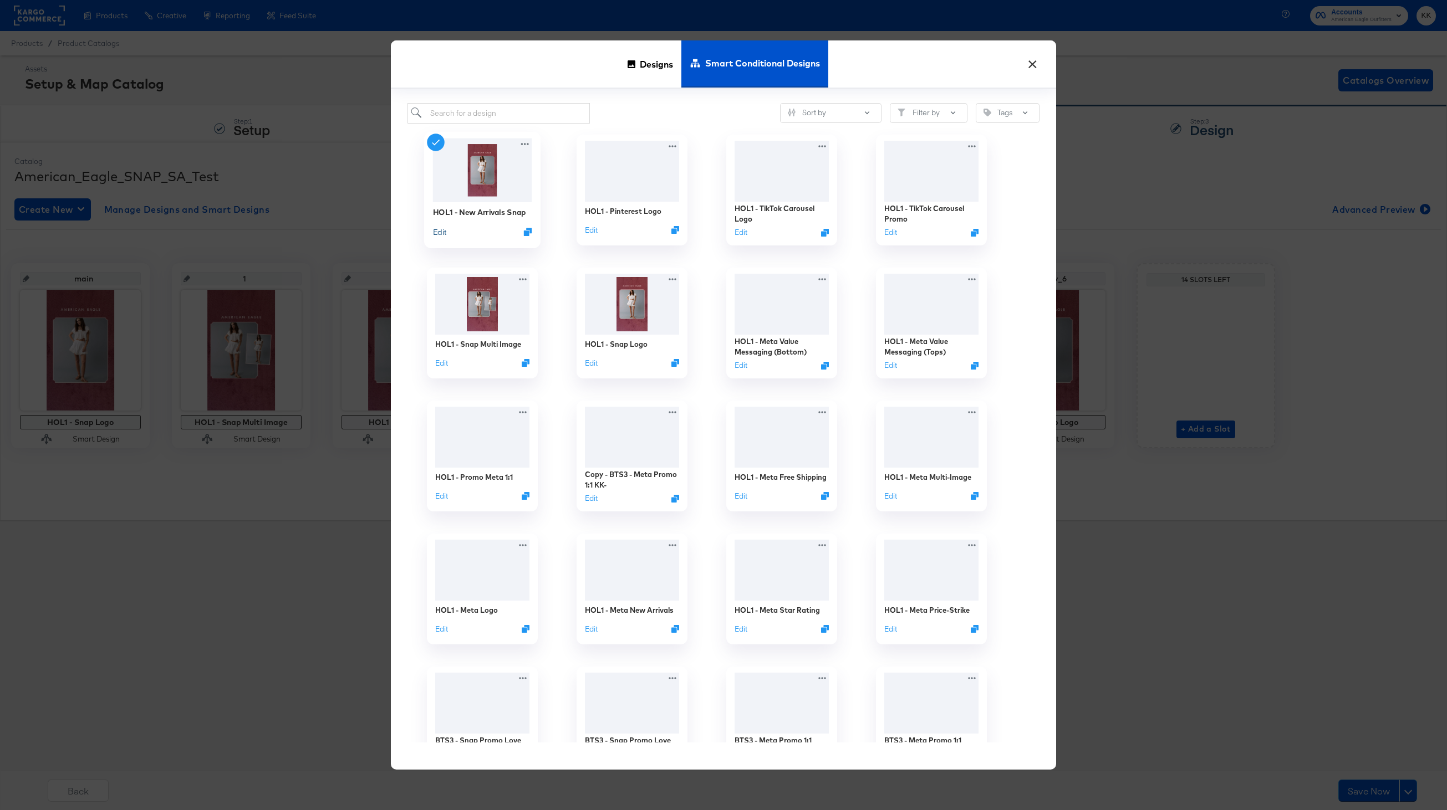
click at [440, 234] on button "Edit" at bounding box center [439, 232] width 13 height 11
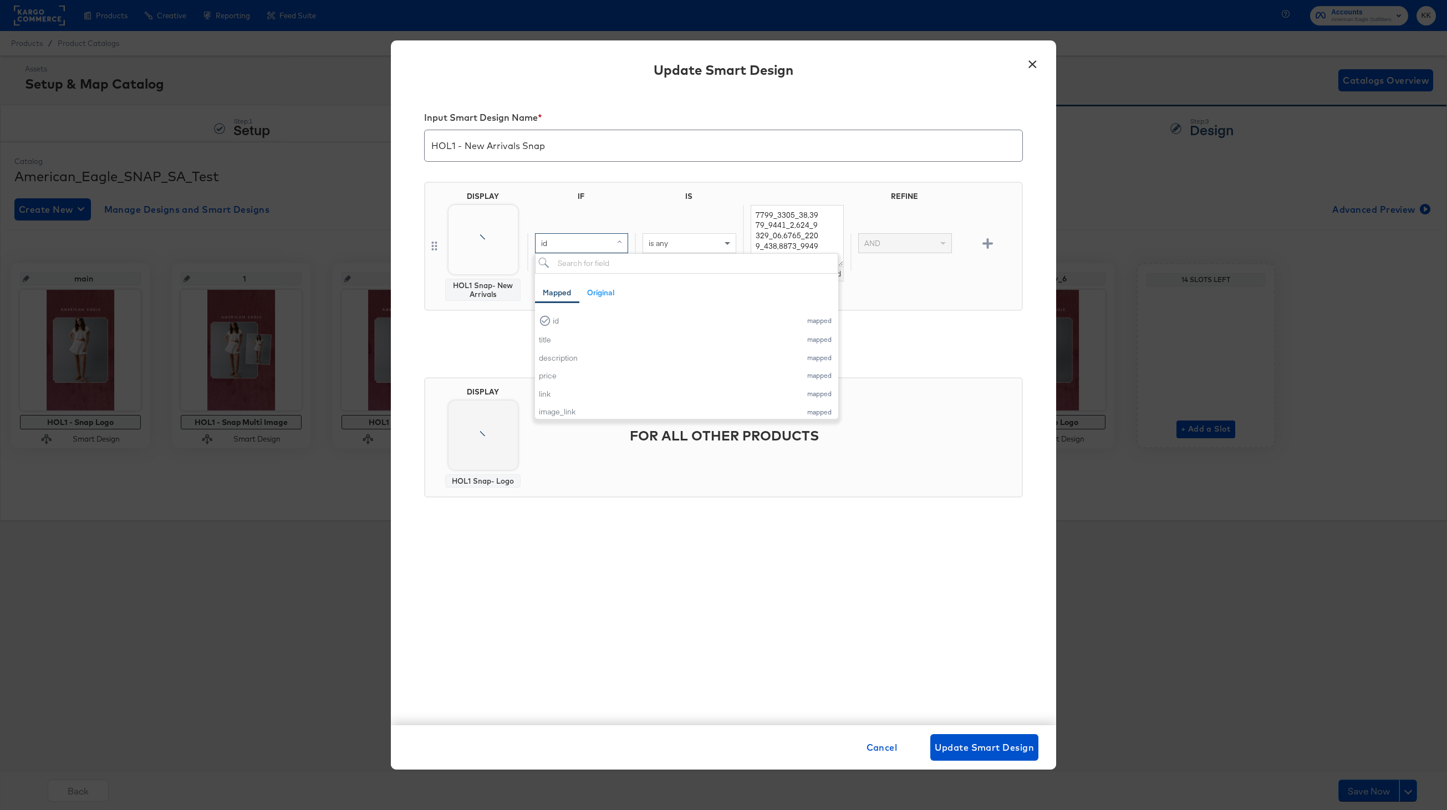
click at [571, 246] on div "id" at bounding box center [581, 243] width 92 height 19
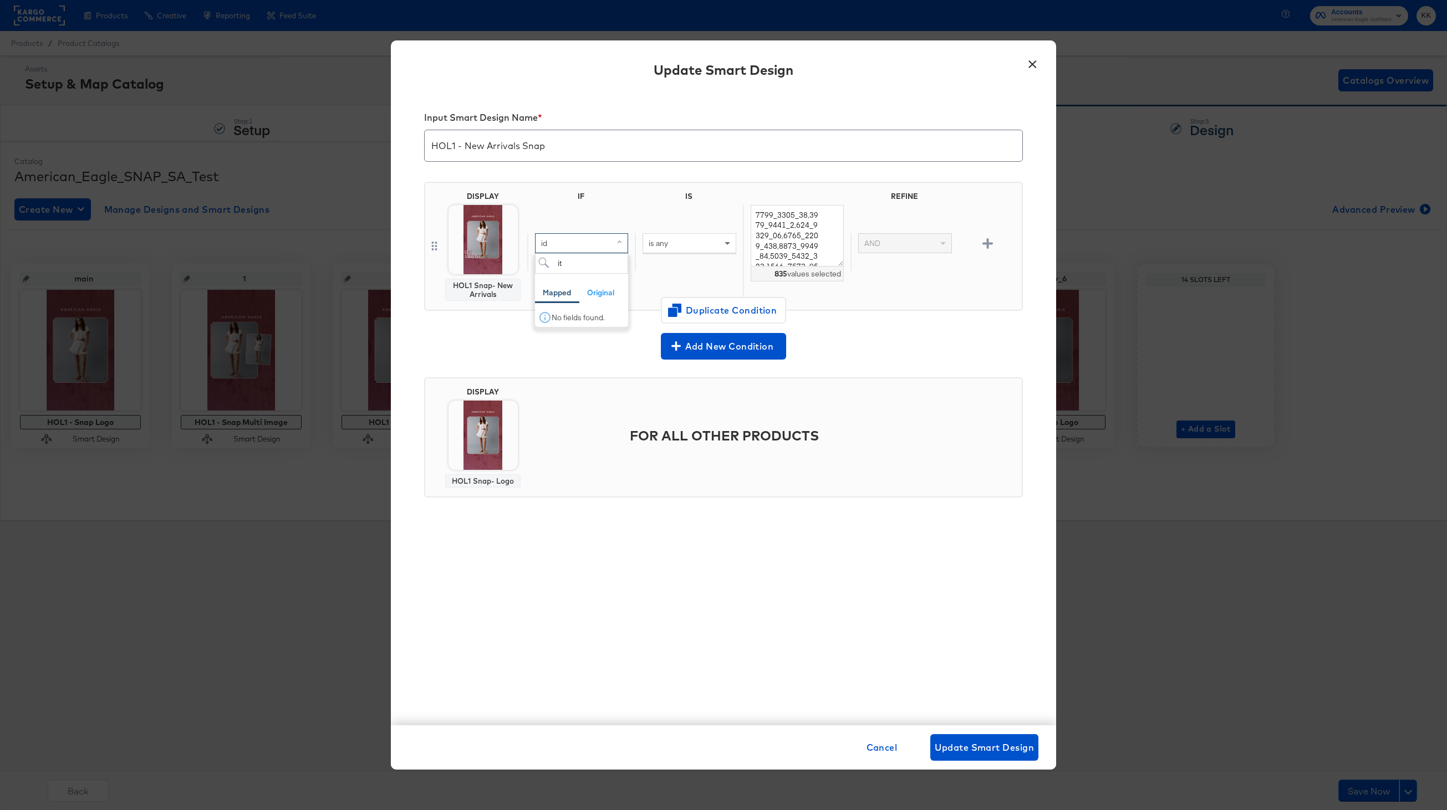
type input "i"
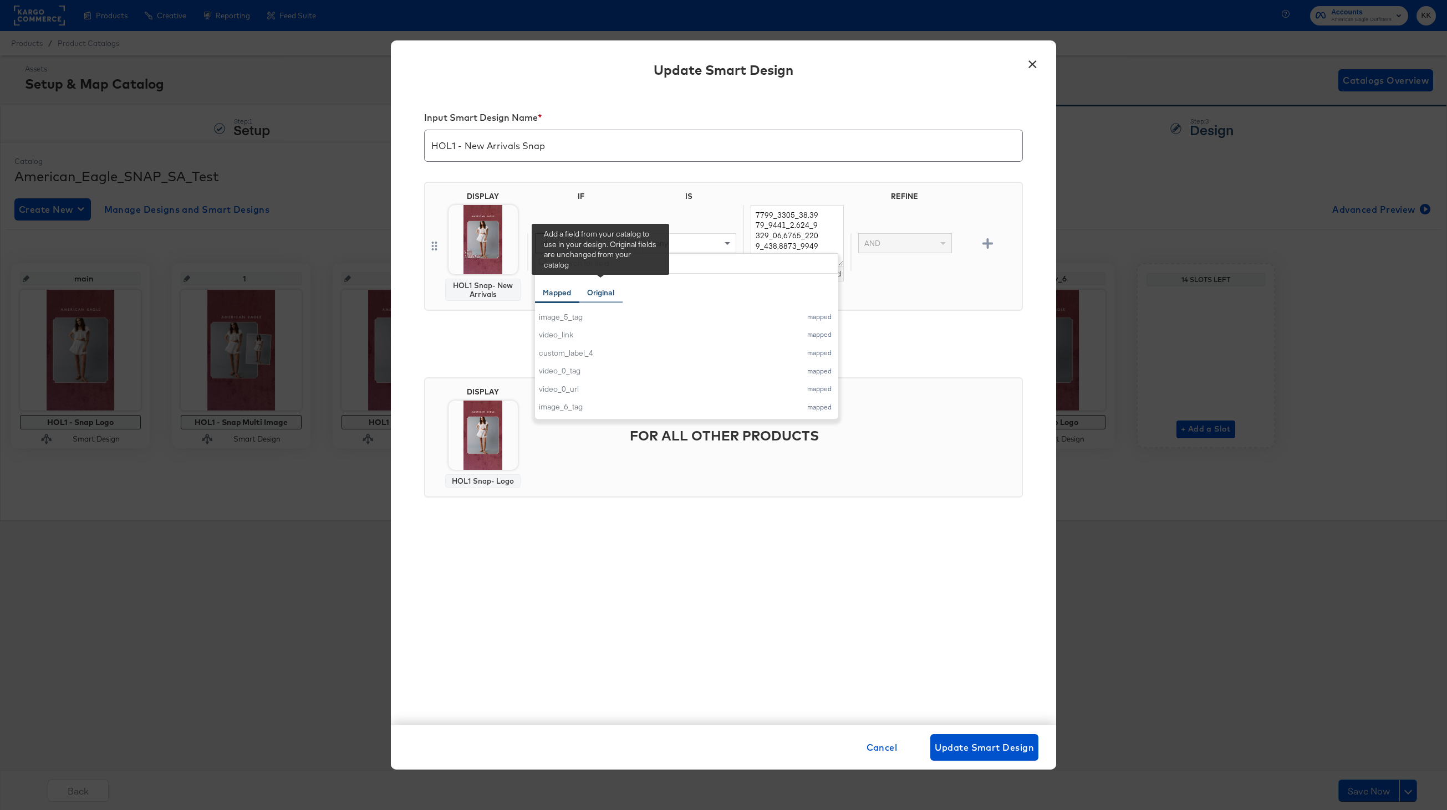
click at [601, 288] on div "Original" at bounding box center [600, 293] width 27 height 11
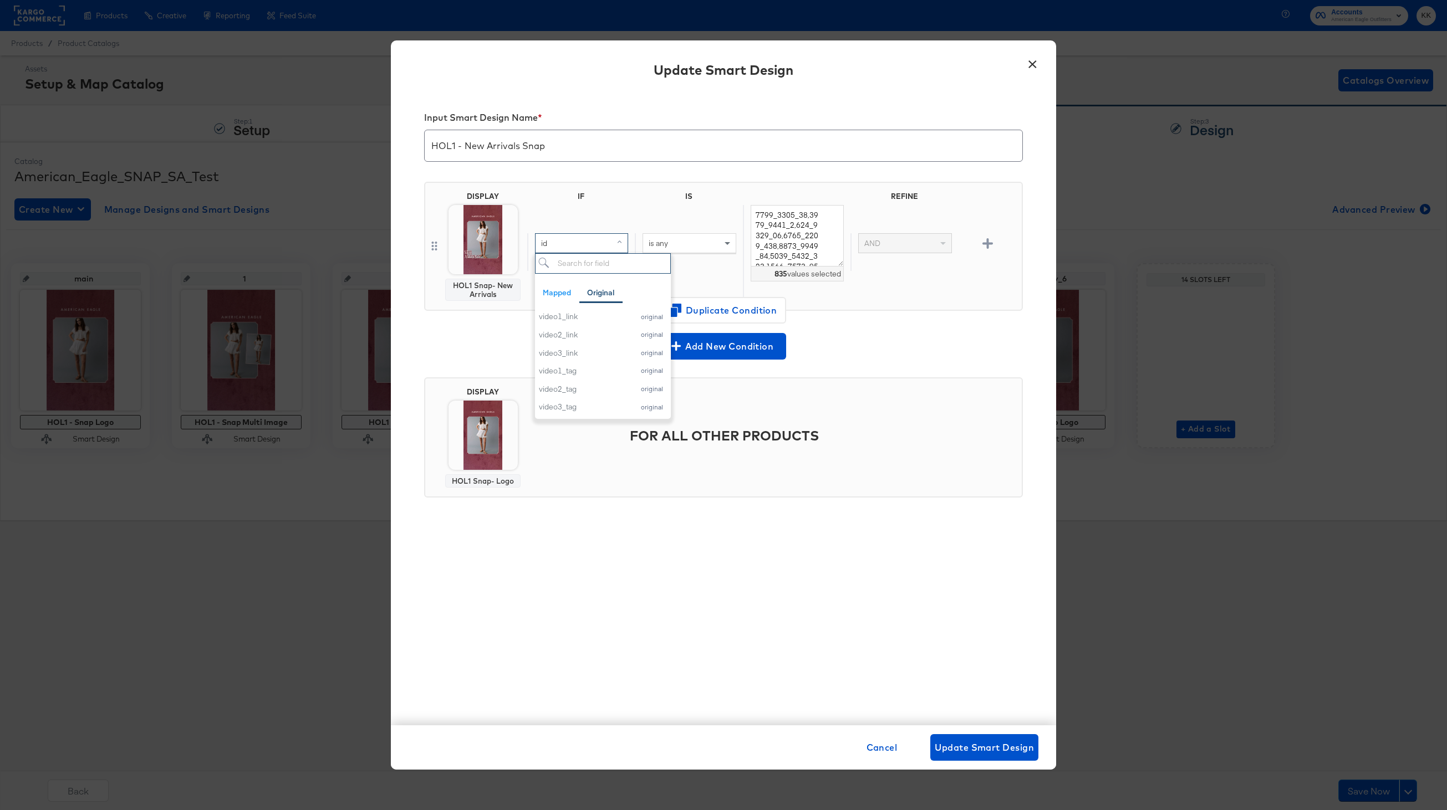
click at [603, 267] on input "search" at bounding box center [603, 263] width 136 height 21
type input "item"
drag, startPoint x: 583, startPoint y: 265, endPoint x: 553, endPoint y: 265, distance: 29.4
click at [553, 265] on input "item" at bounding box center [581, 263] width 93 height 21
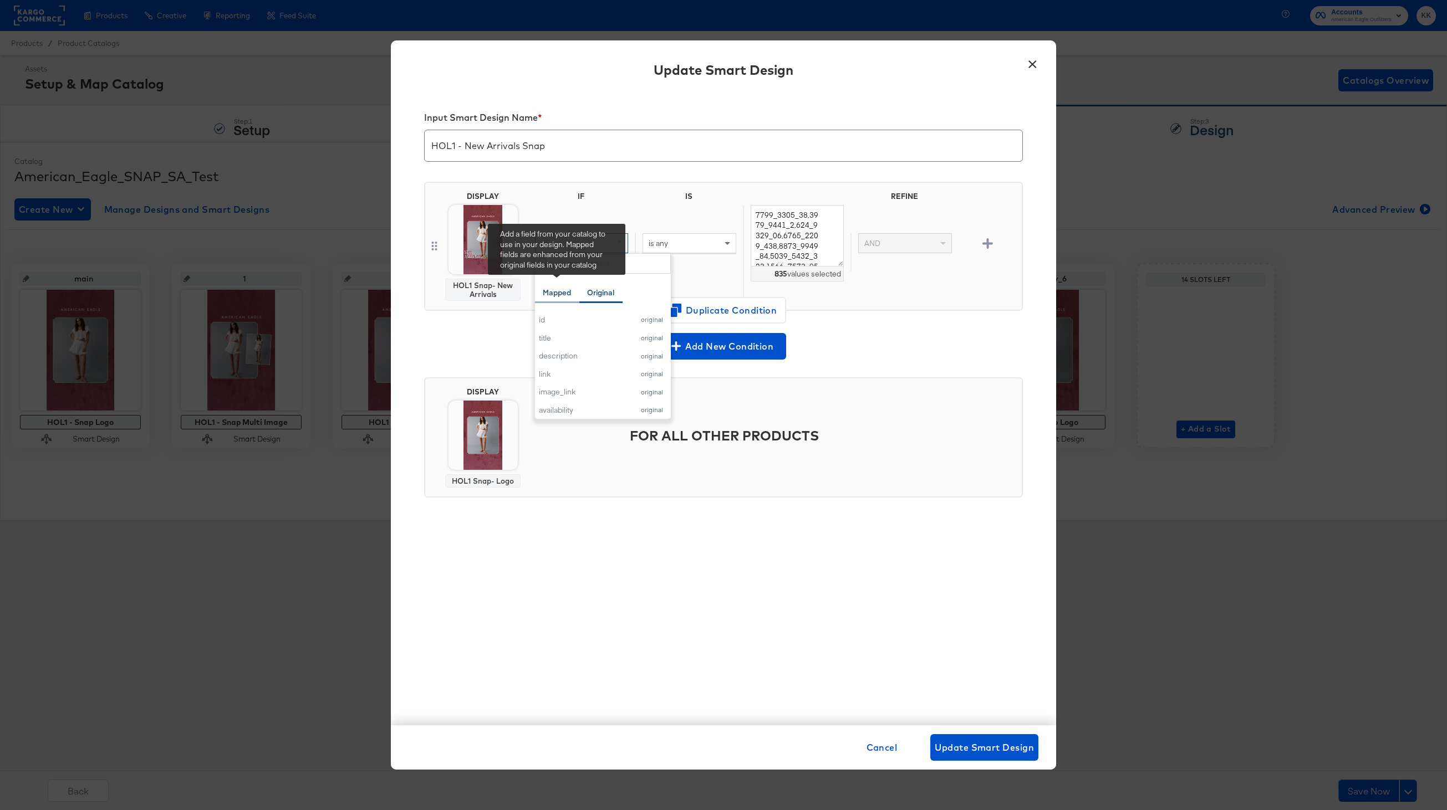
click at [562, 292] on div "Mapped" at bounding box center [557, 293] width 28 height 11
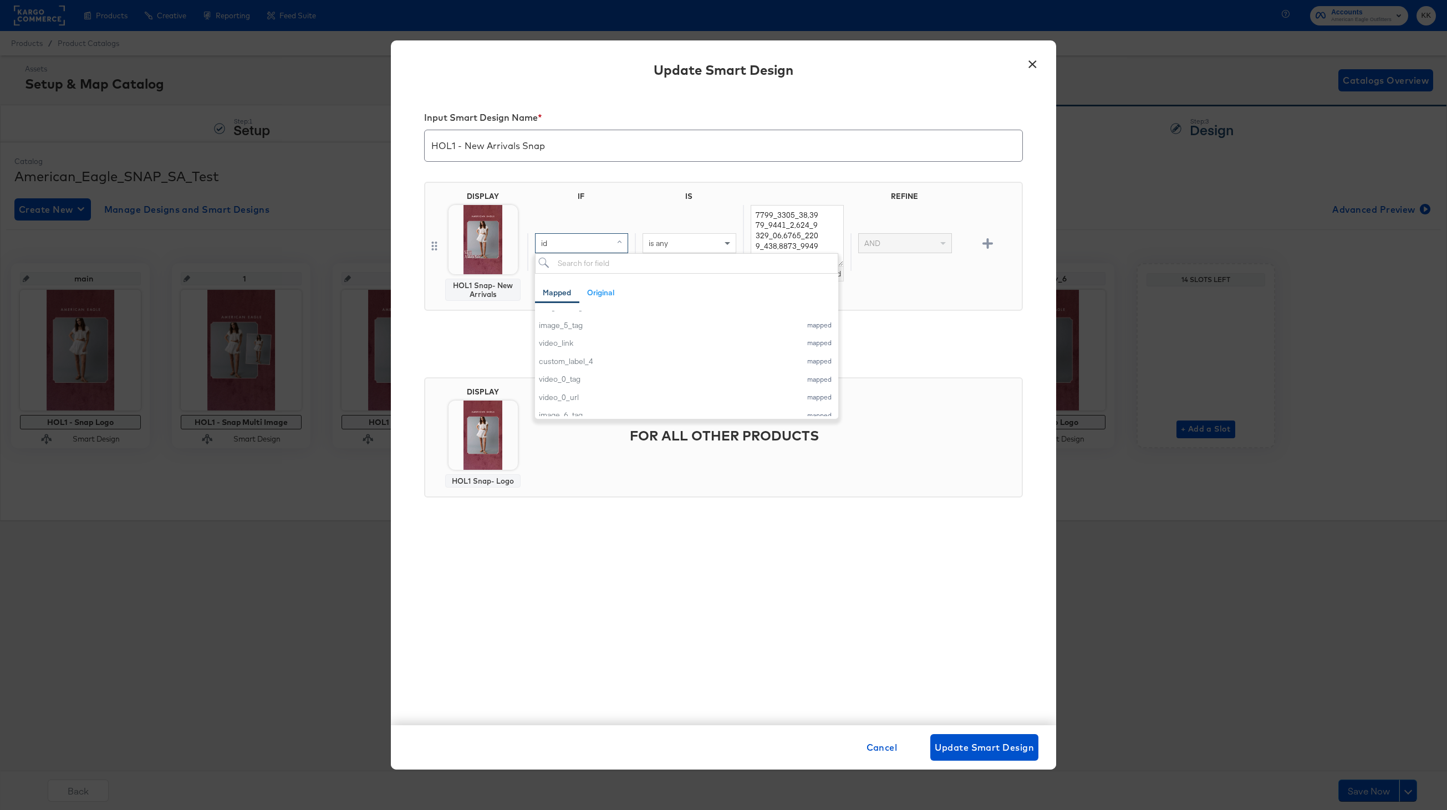
scroll to position [472, 0]
click at [937, 340] on div "Add New Condition" at bounding box center [723, 346] width 599 height 27
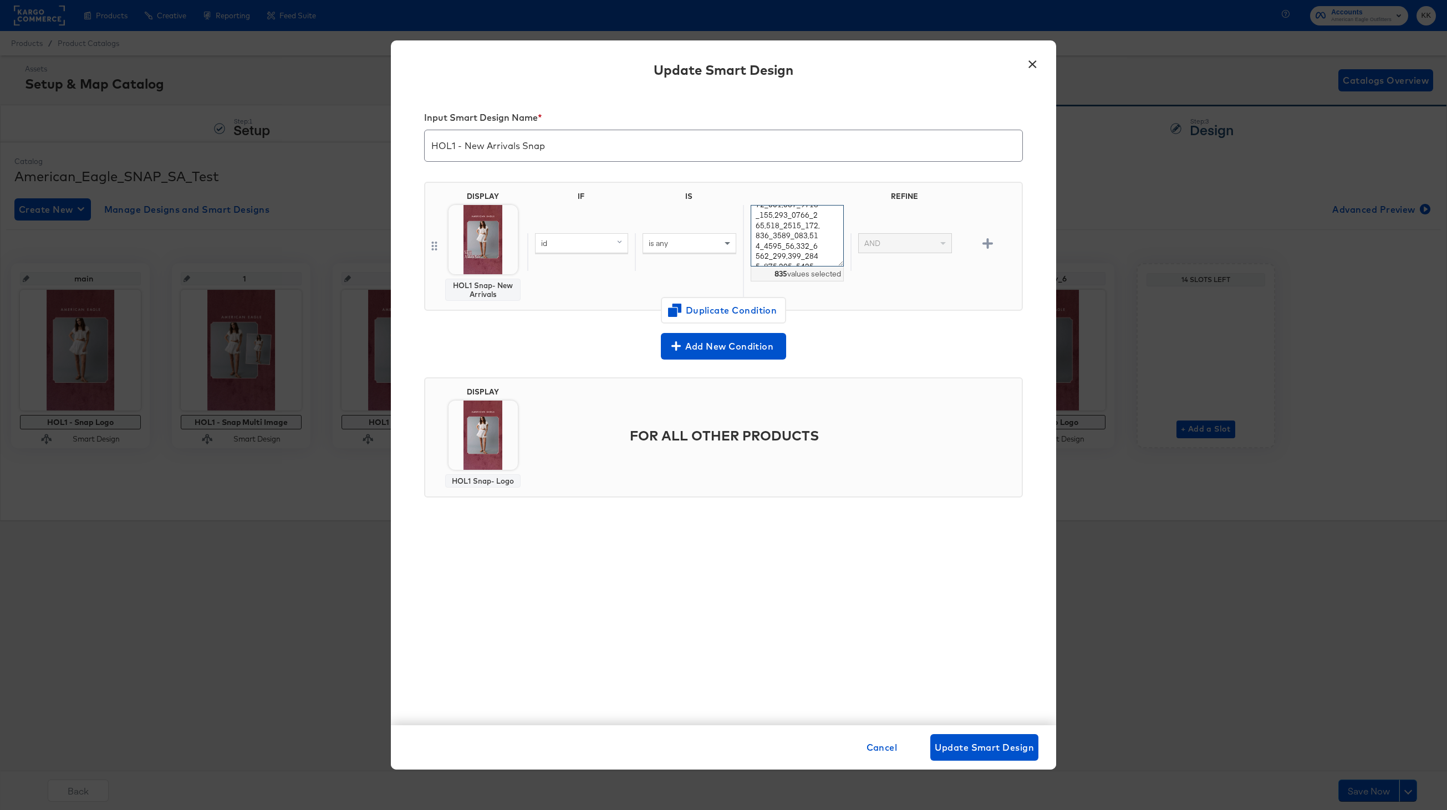
drag, startPoint x: 755, startPoint y: 215, endPoint x: 842, endPoint y: 398, distance: 202.3
click at [842, 398] on div "Input Smart Design Name * HOL1 - New Arrivals Snap DISPLAY HOL1 Snap- New Arriv…" at bounding box center [723, 409] width 665 height 634
paste textarea "2101_1810_1, 118_7388_68, 1115_7406_928, 1114_7363_55, 1114_7396_252, 1114_7397…"
type textarea "2101_1779_20,2101_1810_1,118_7388_68,1115_7406_928,1114_7363_55,1114_7396_252,1…"
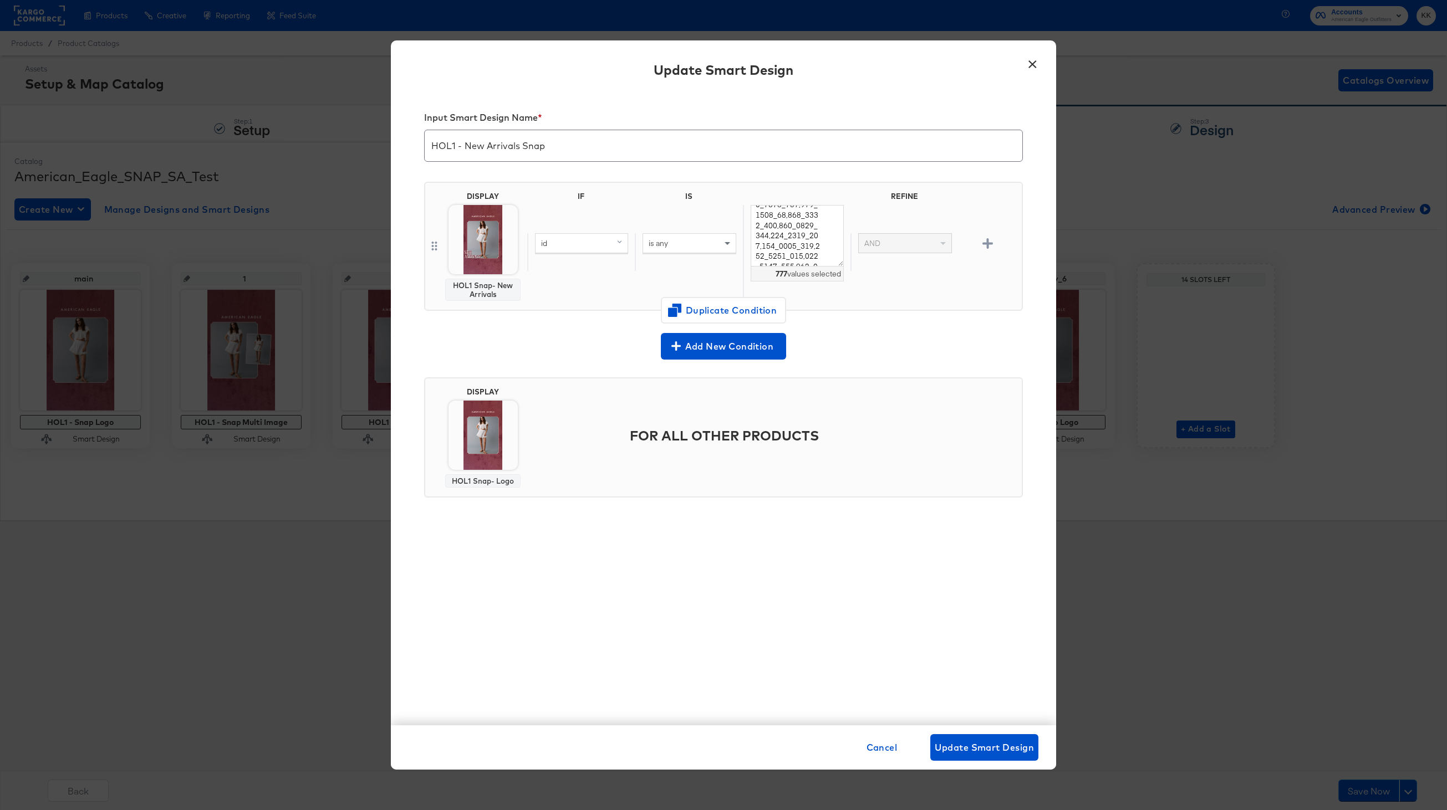
click at [888, 349] on div "Add New Condition" at bounding box center [723, 346] width 599 height 27
click at [1033, 64] on button "×" at bounding box center [1032, 62] width 20 height 20
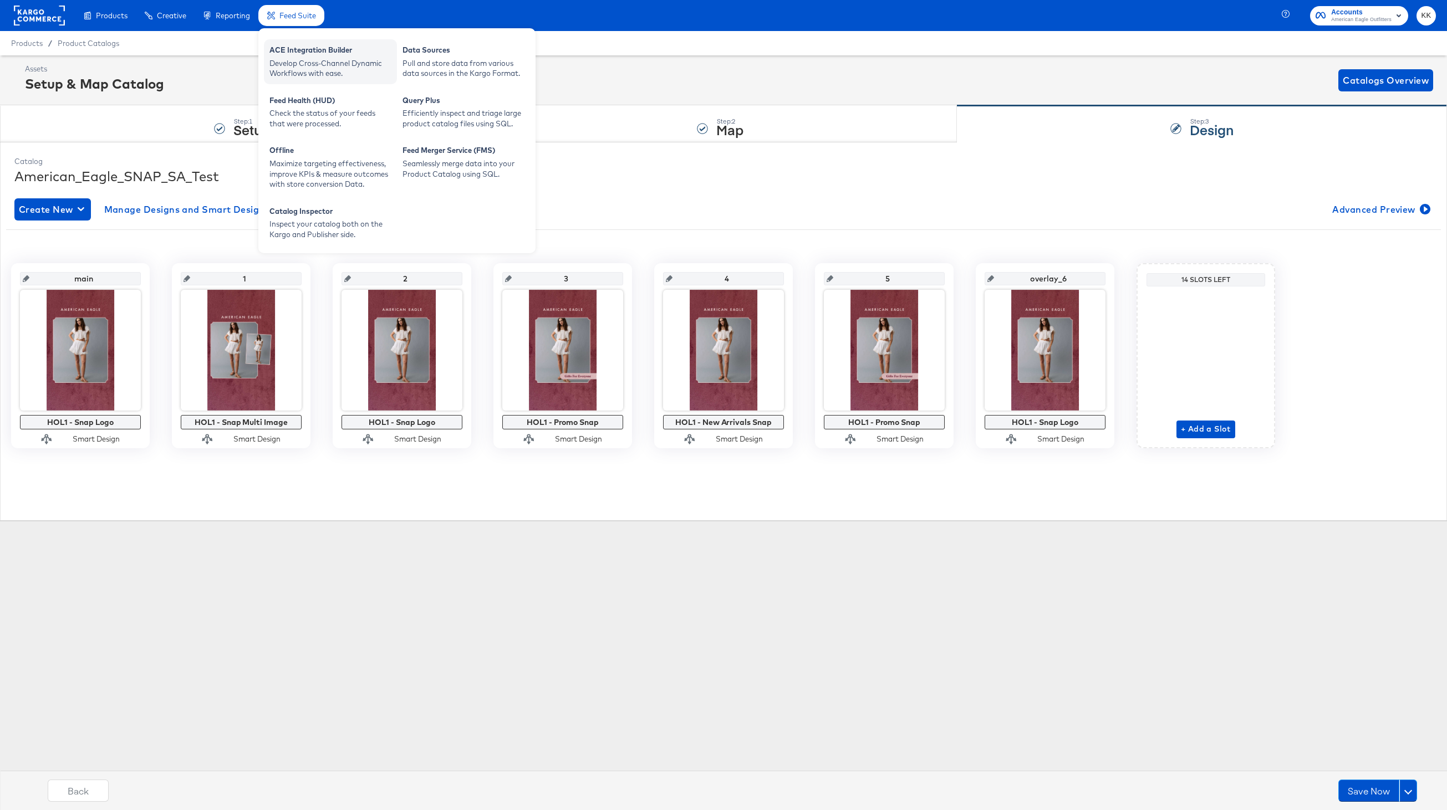
click at [303, 69] on div "Develop Cross-Channel Dynamic Workflows with ease." at bounding box center [330, 68] width 122 height 21
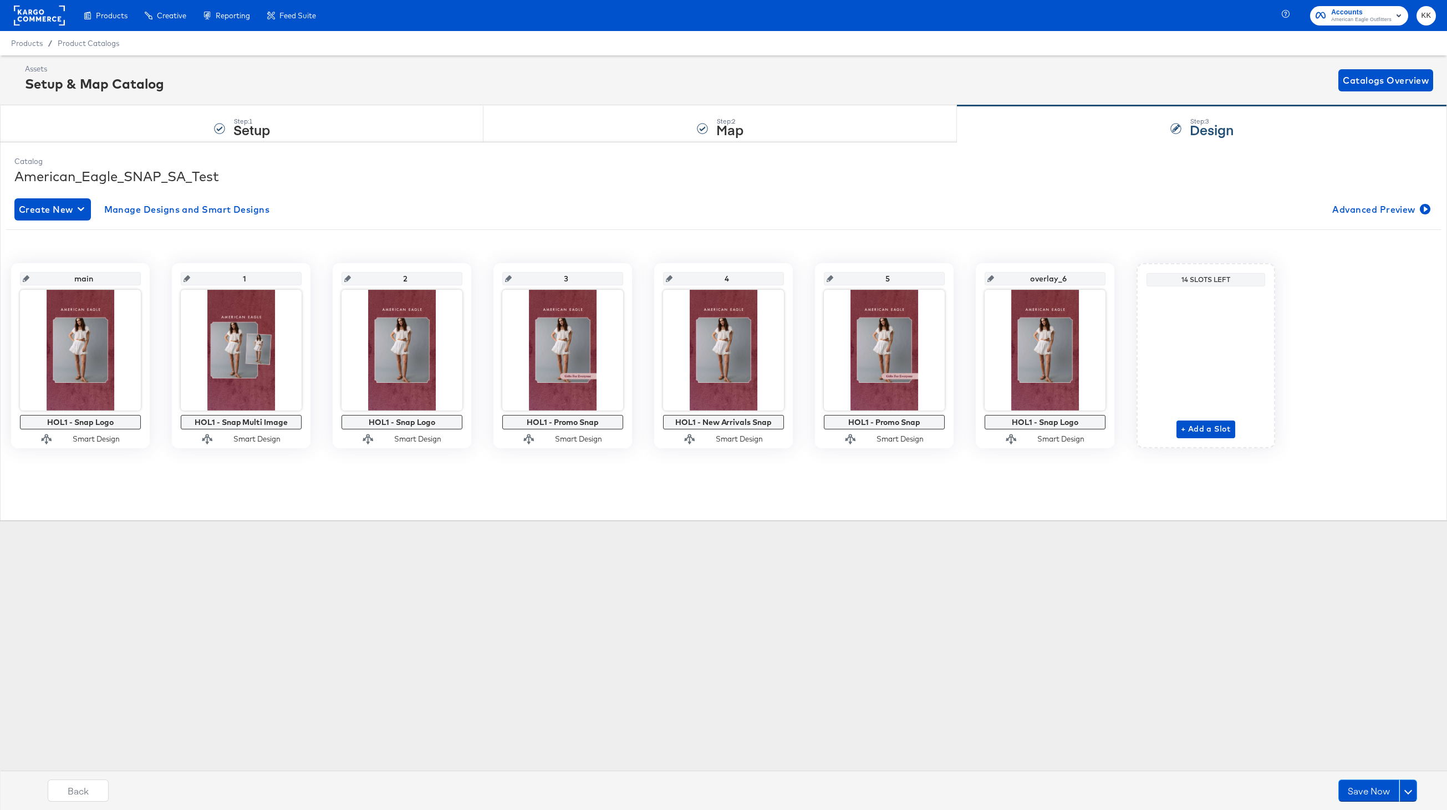
click at [407, 746] on div "Products Products Product Catalogs Enhance Your Product Catalog, Map Them to Pu…" at bounding box center [723, 405] width 1447 height 810
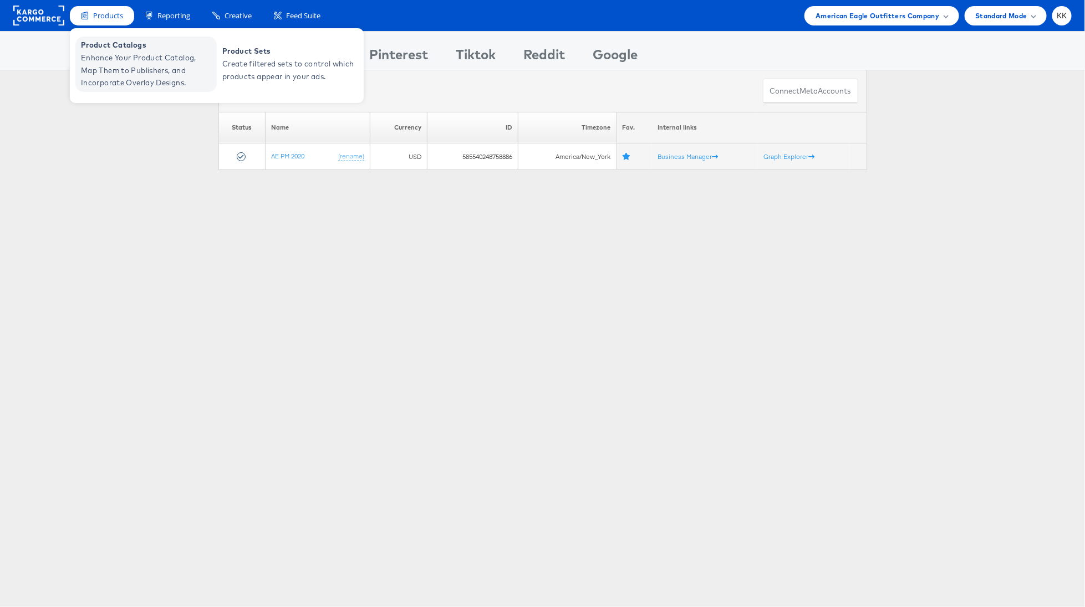
click at [120, 50] on span "Product Catalogs" at bounding box center [147, 45] width 133 height 13
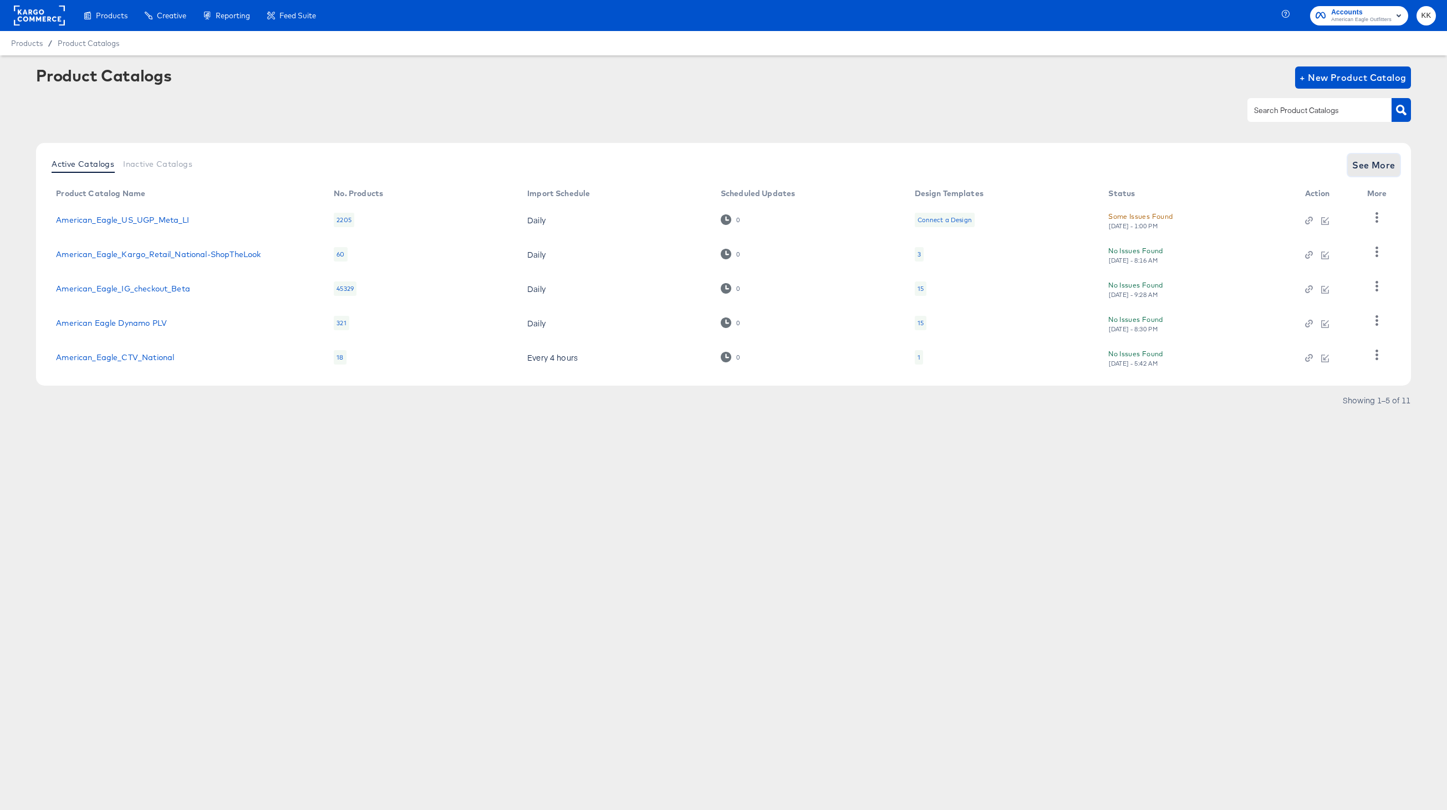
click at [1375, 160] on span "See More" at bounding box center [1373, 165] width 43 height 16
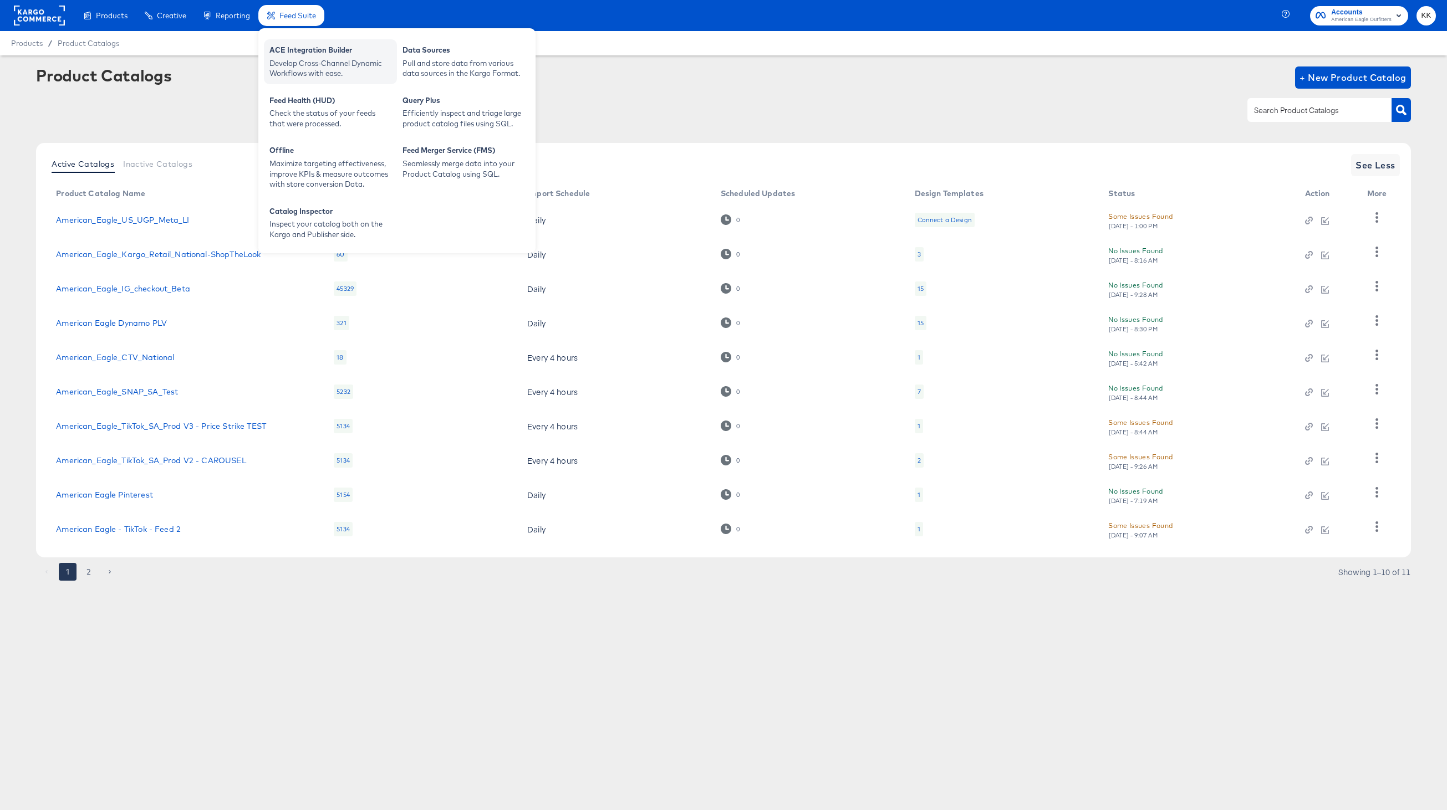
click at [301, 55] on div "ACE Integration Builder" at bounding box center [330, 51] width 122 height 13
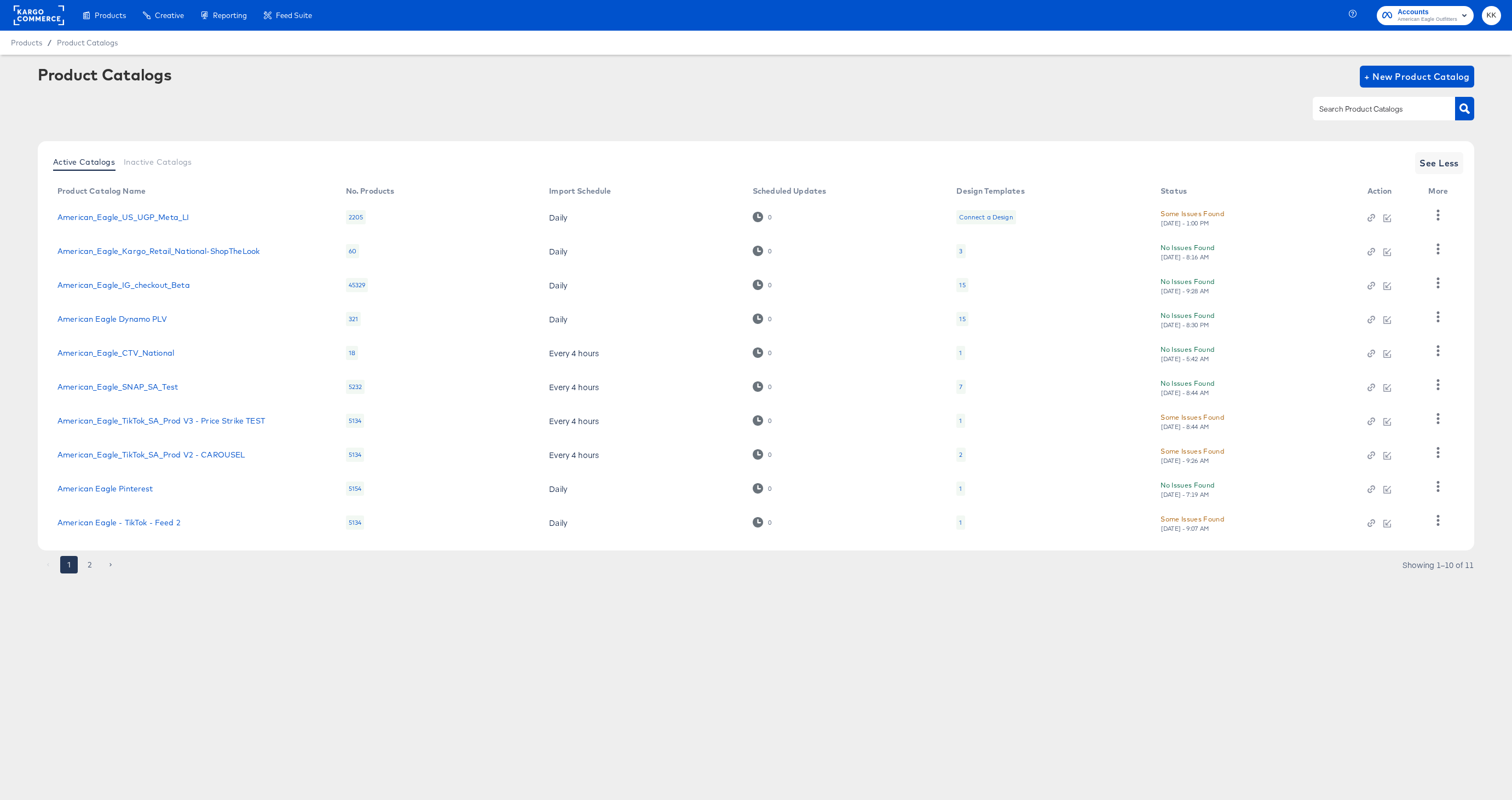
click at [826, 739] on div "Products Products Product Catalogs Enhance Your Product Catalog, Map Them to Pu…" at bounding box center [756, 400] width 1512 height 800
